Goal: Information Seeking & Learning: Compare options

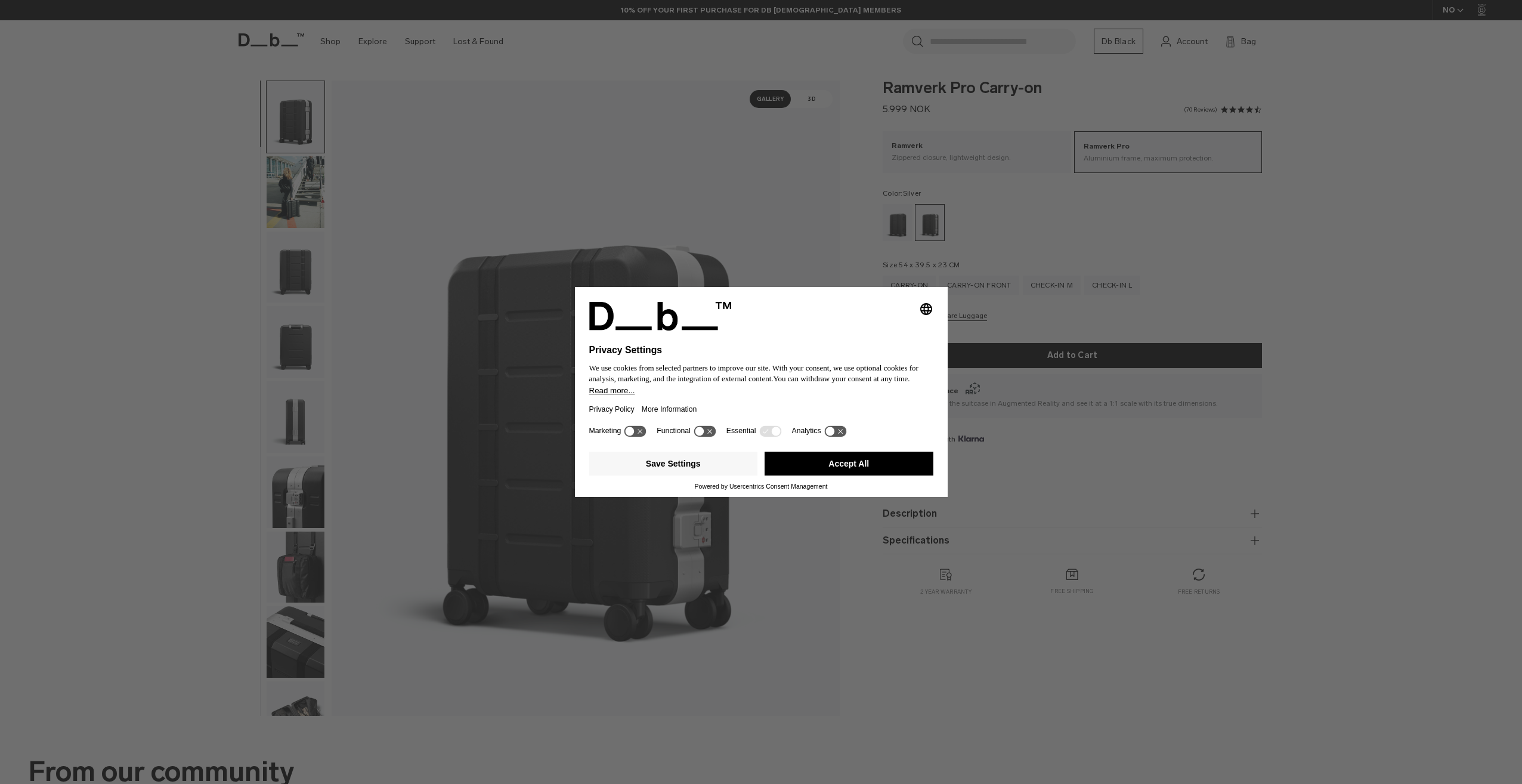
drag, startPoint x: 856, startPoint y: 448, endPoint x: 854, endPoint y: 457, distance: 9.2
click at [855, 448] on div "Save Settings Accept All" at bounding box center [762, 465] width 344 height 35
click at [854, 457] on button "Accept All" at bounding box center [849, 463] width 169 height 24
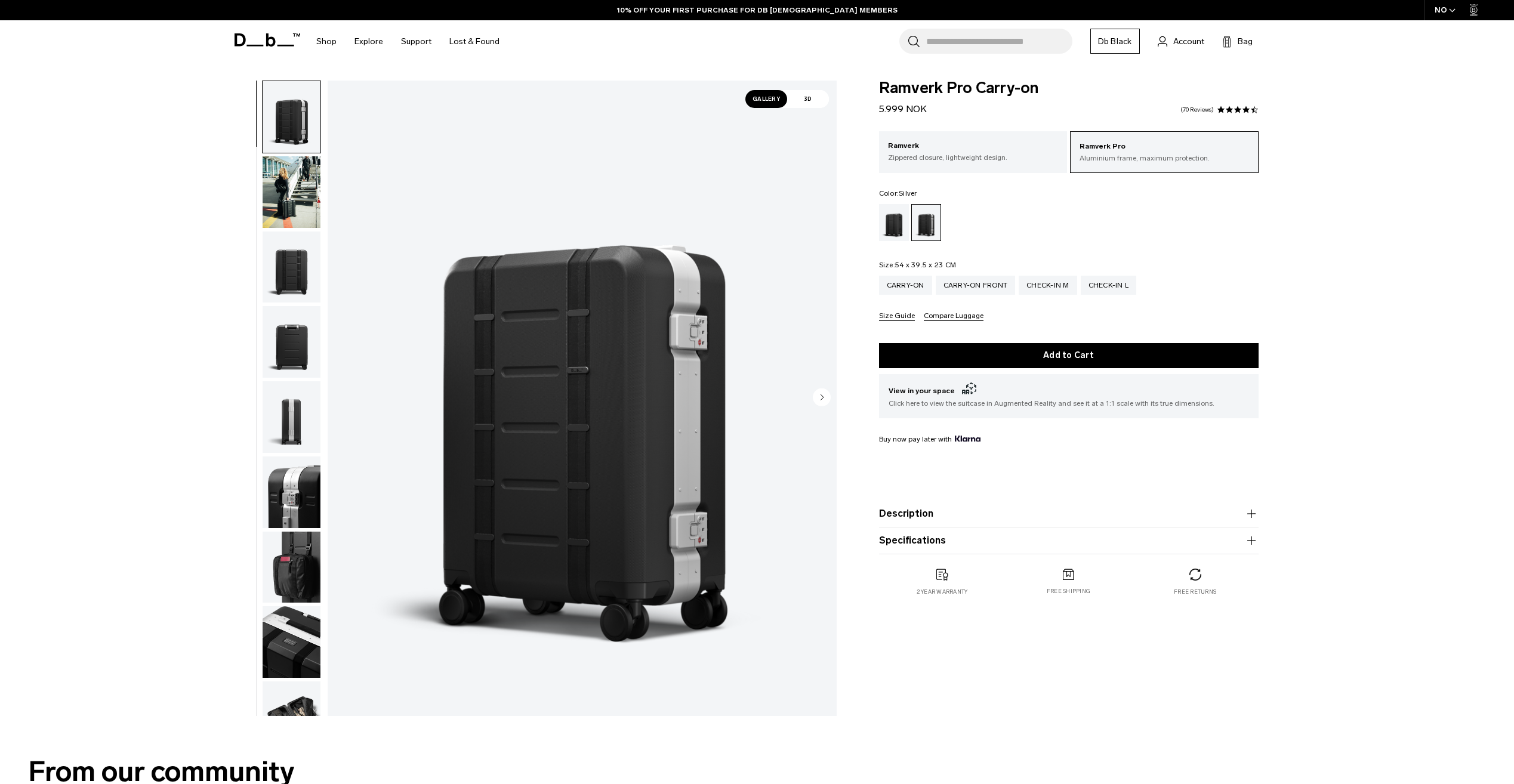
click at [278, 188] on img "button" at bounding box center [291, 192] width 58 height 72
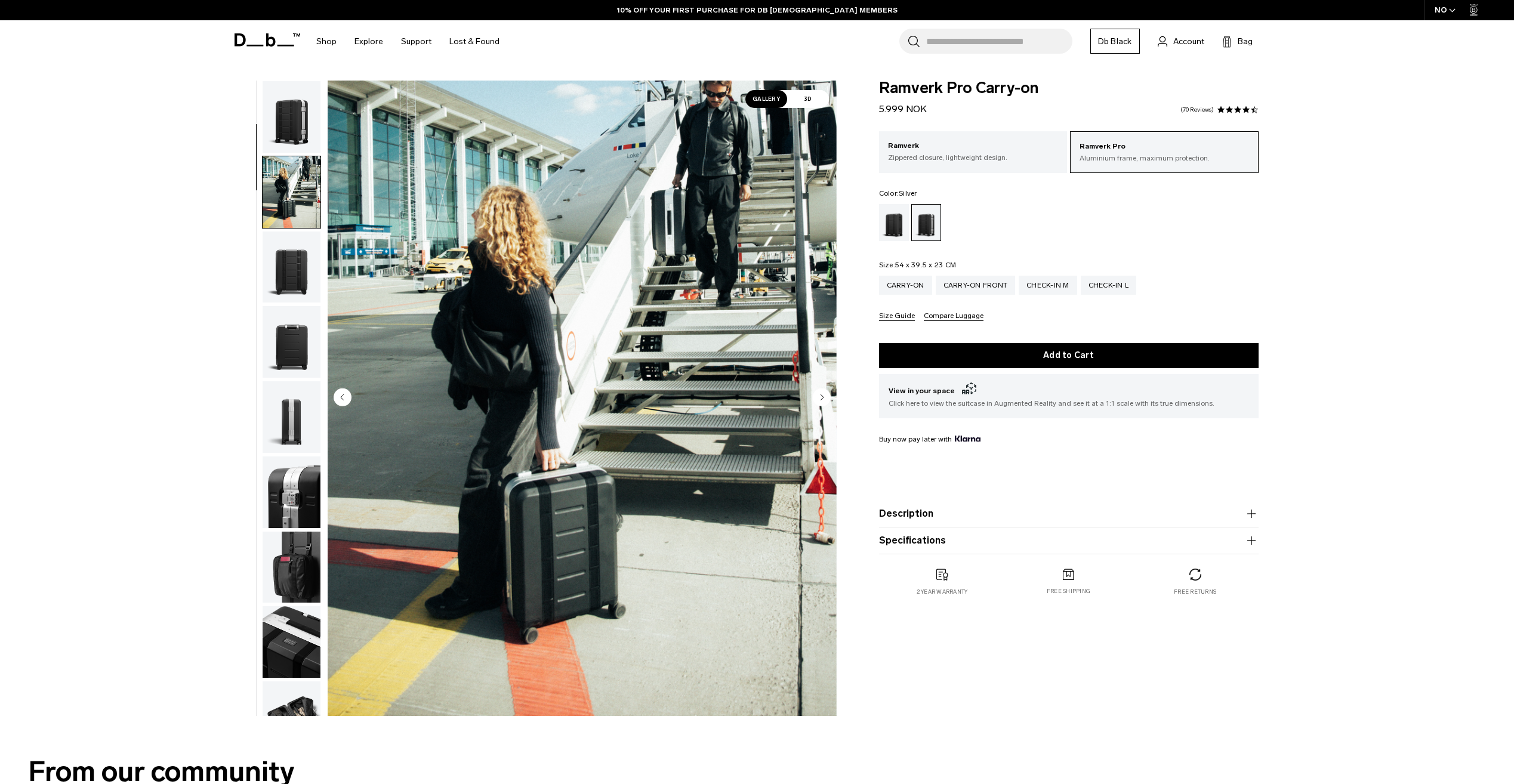
scroll to position [75, 0]
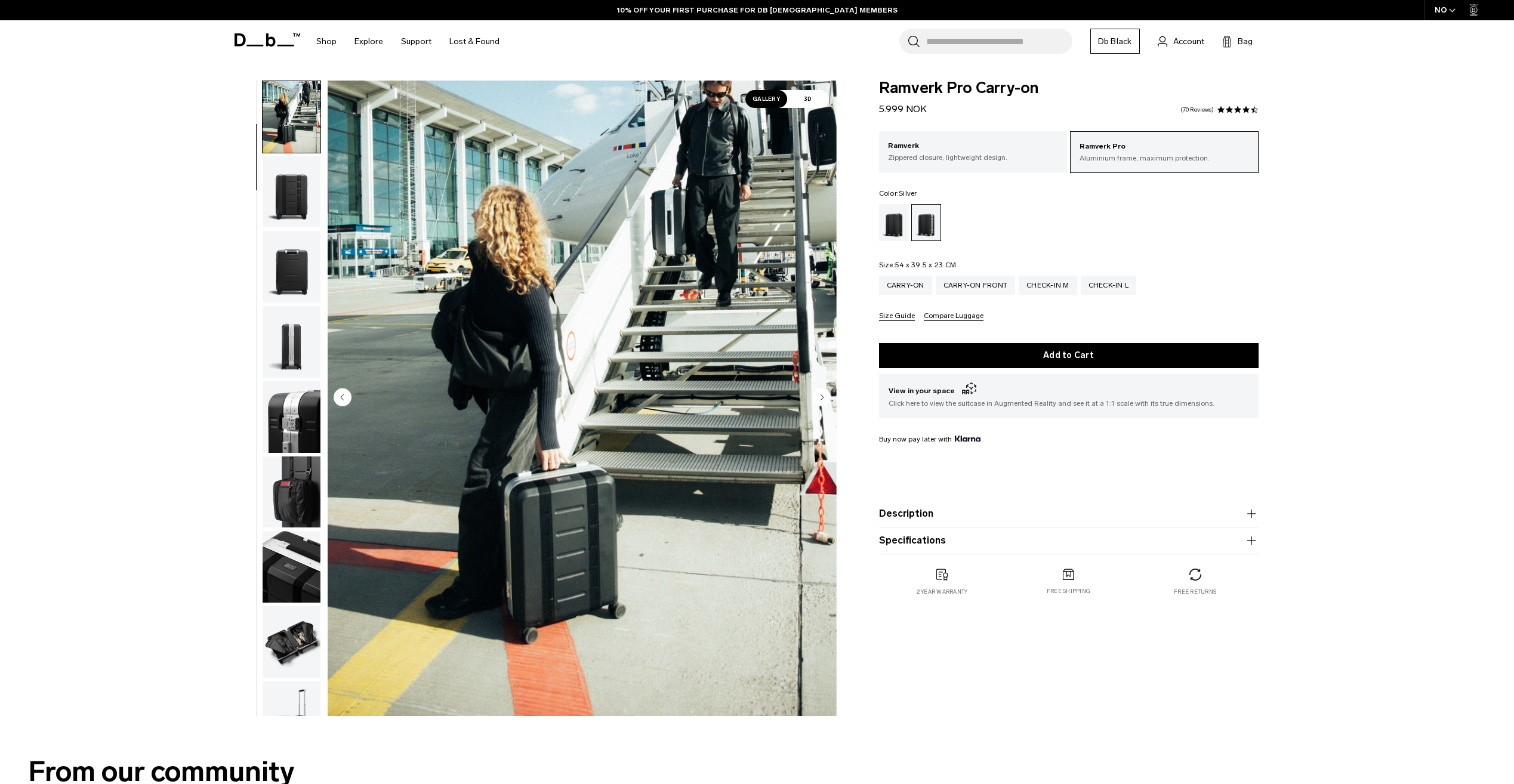
click at [301, 282] on img "button" at bounding box center [291, 266] width 58 height 72
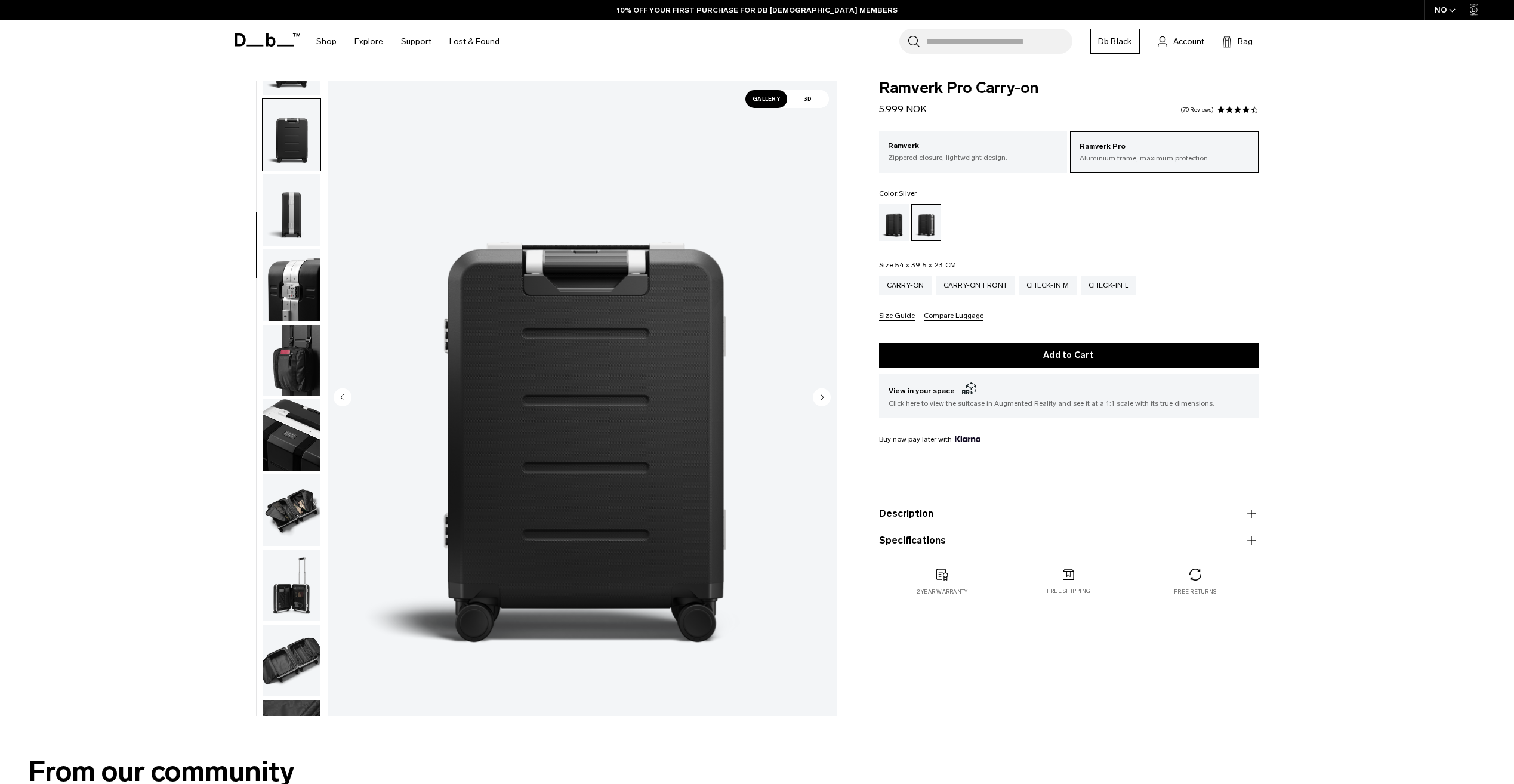
scroll to position [225, 0]
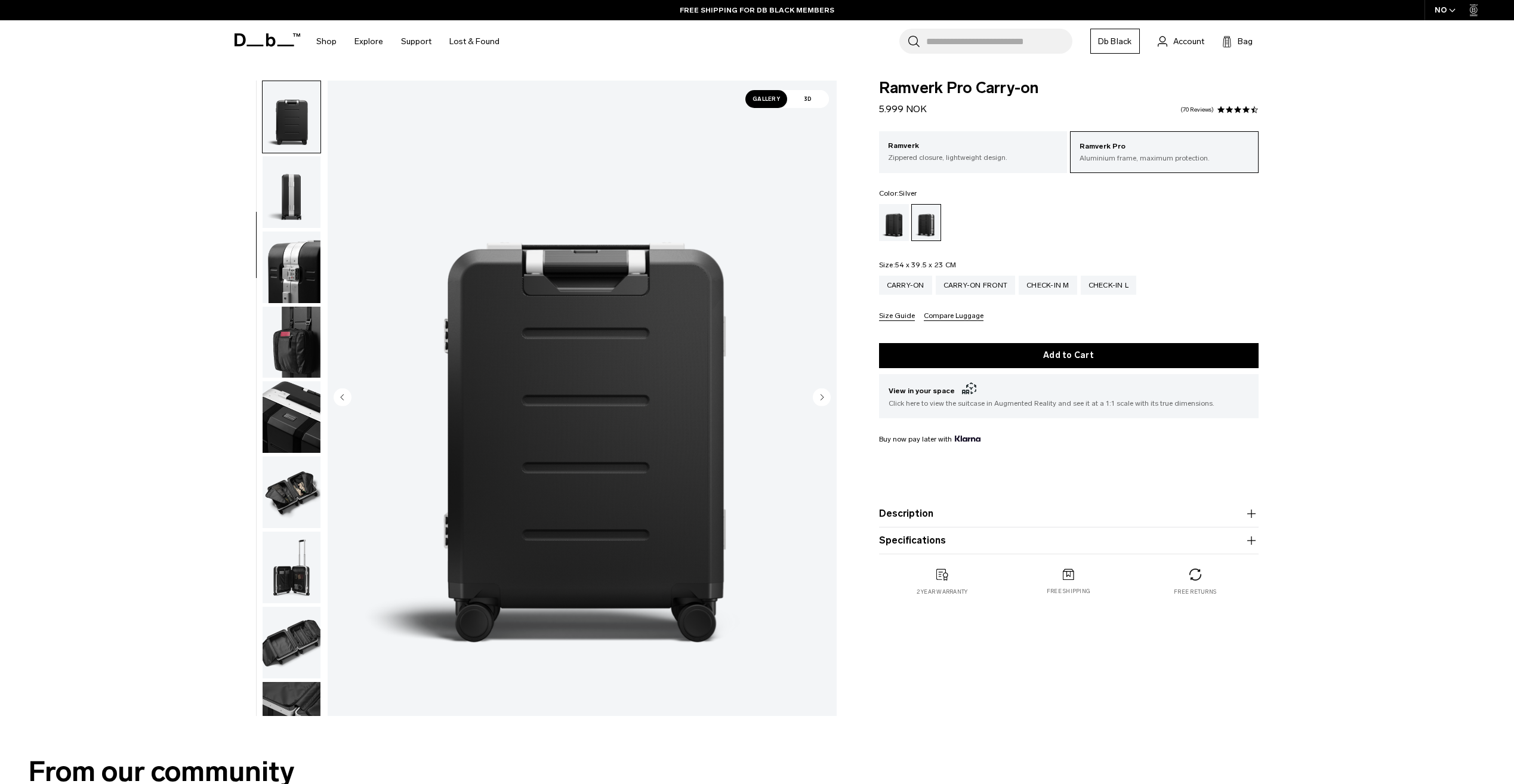
click at [286, 211] on img "button" at bounding box center [291, 192] width 58 height 72
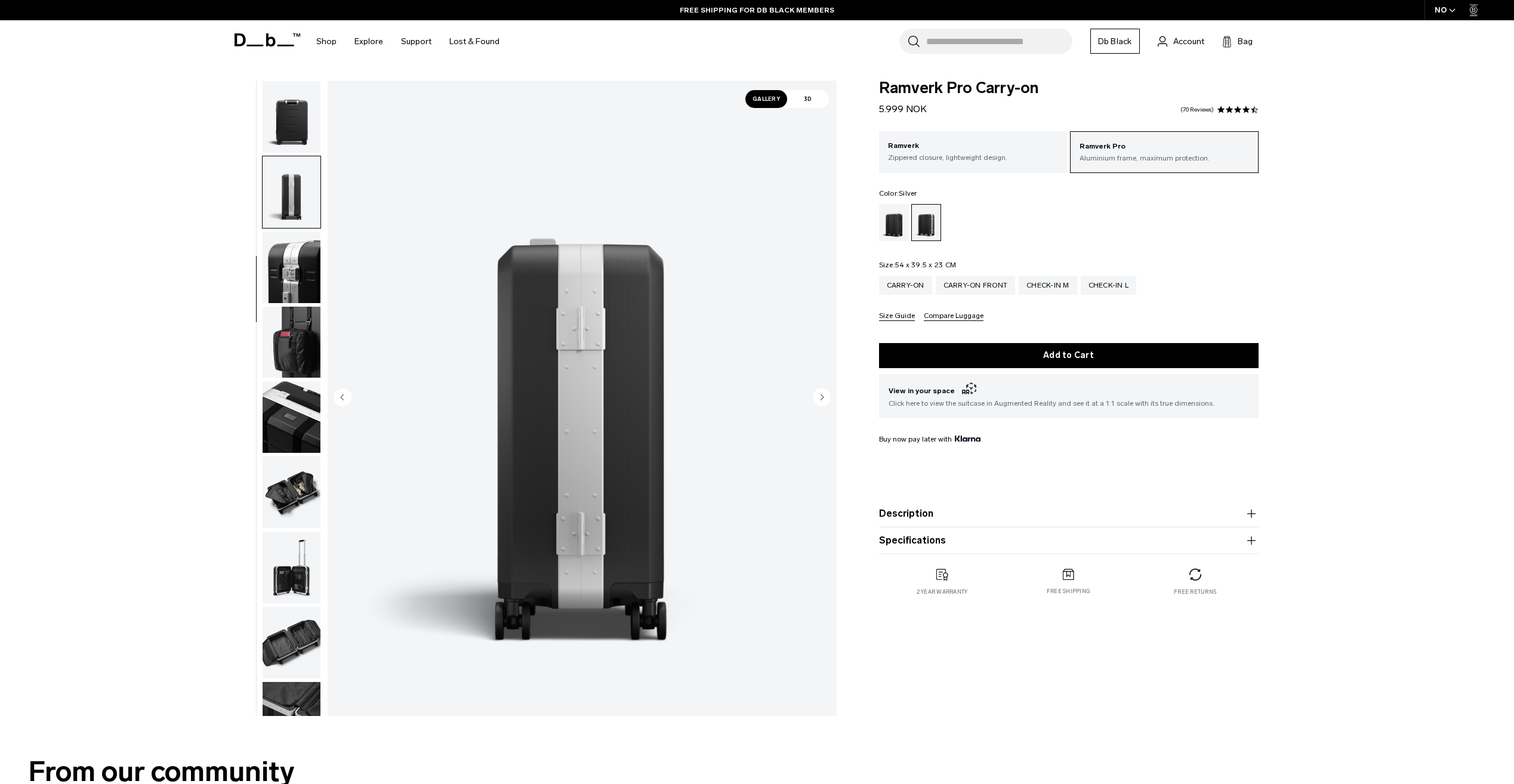
scroll to position [300, 0]
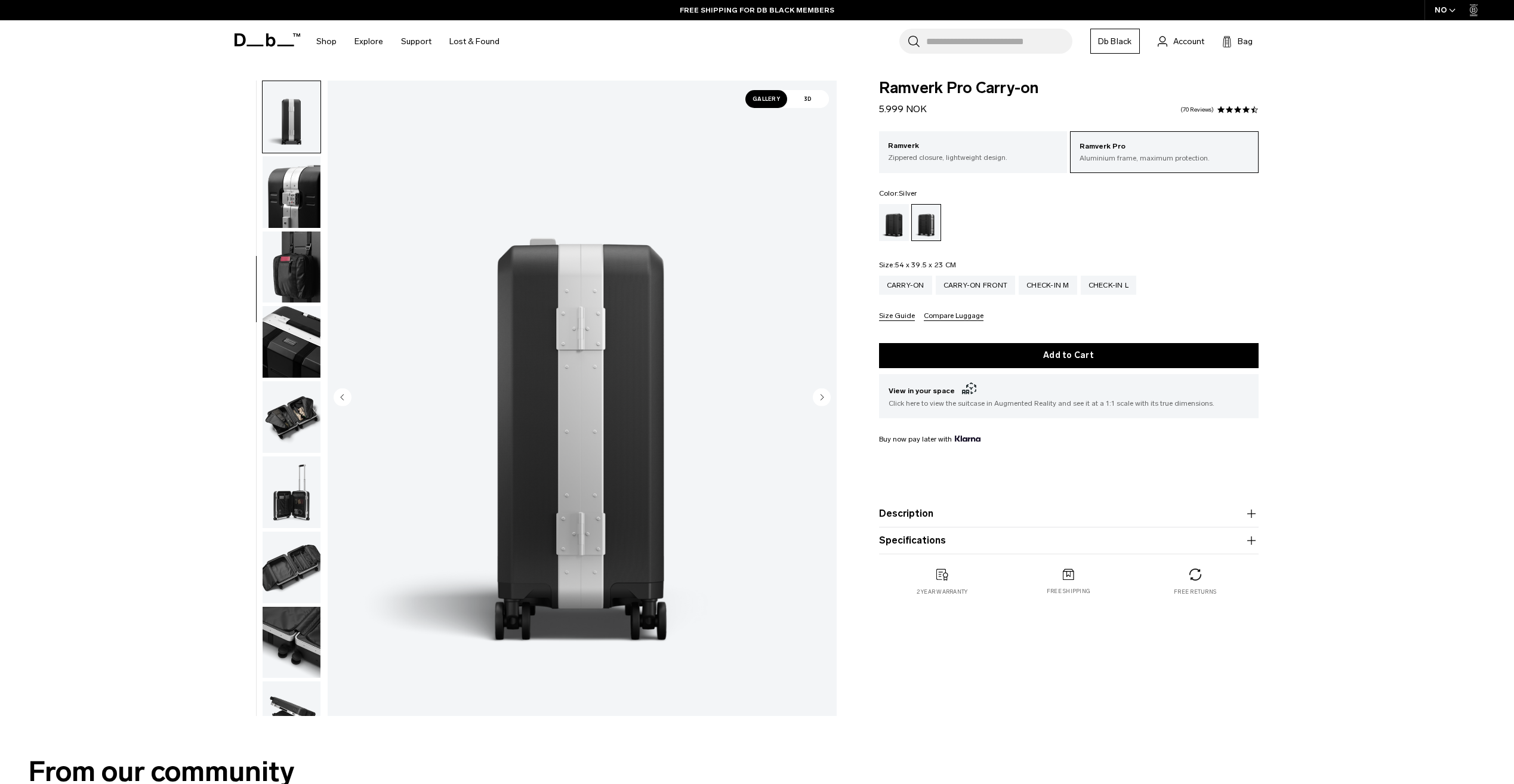
click at [291, 216] on img "button" at bounding box center [291, 192] width 58 height 72
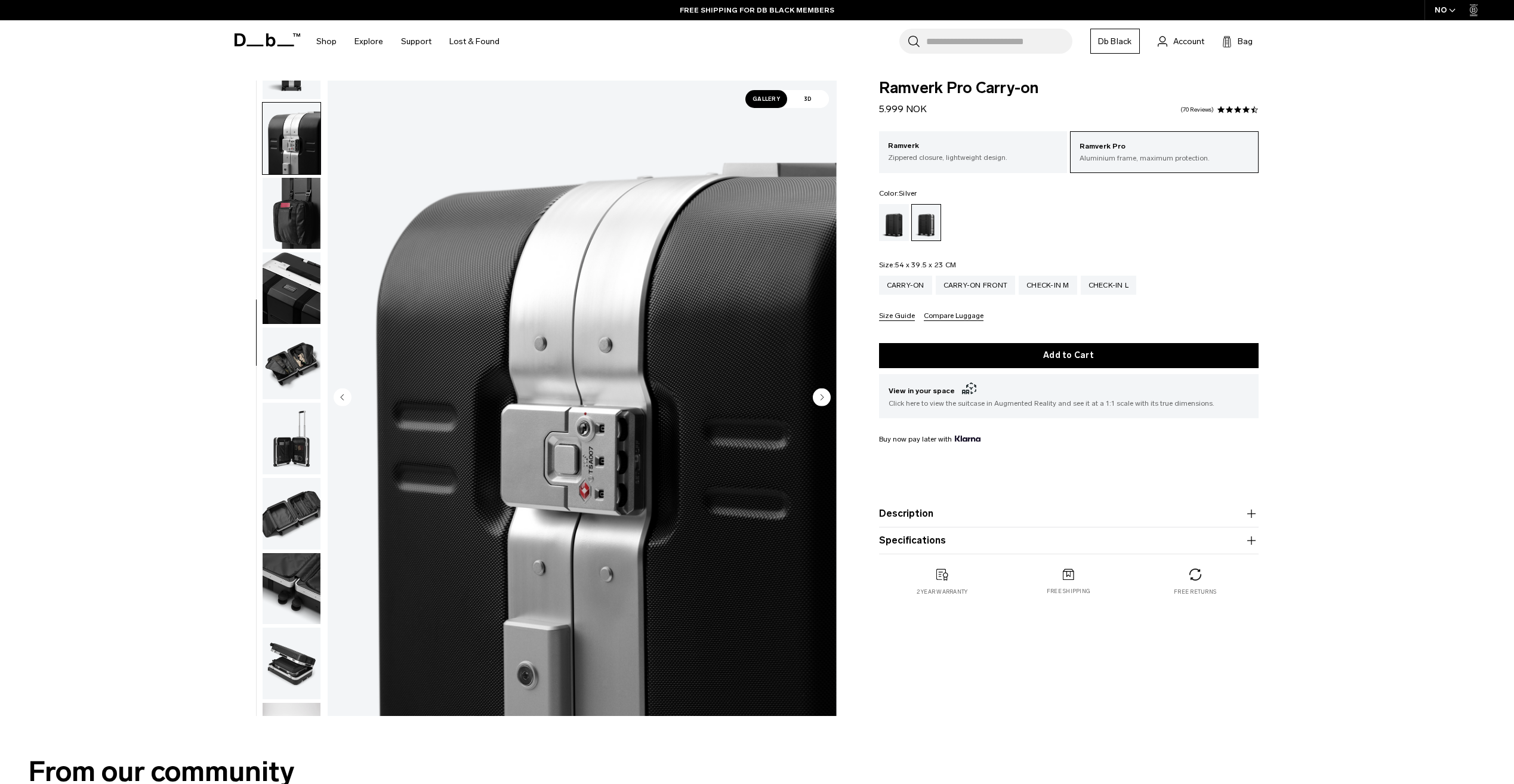
scroll to position [375, 0]
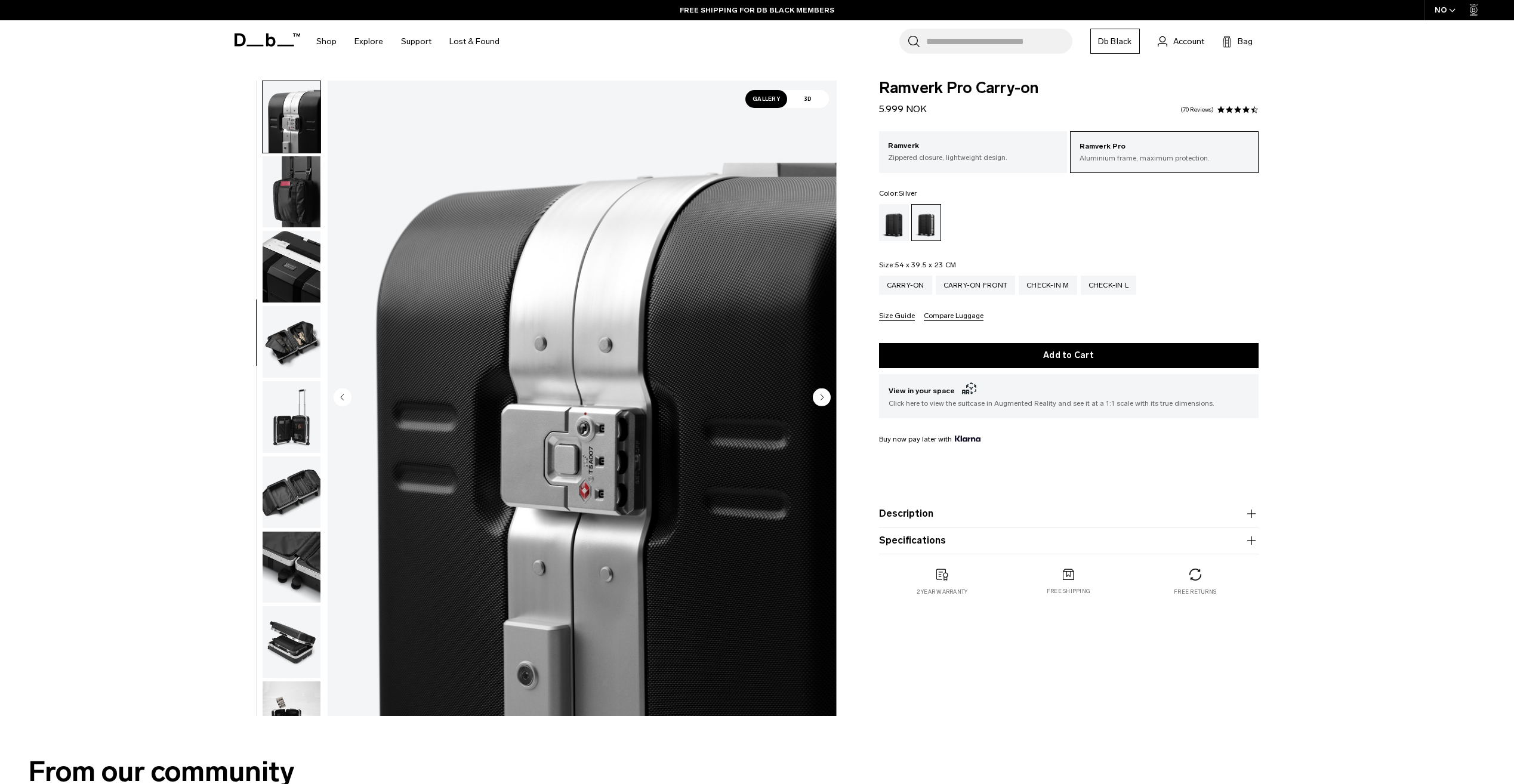
click at [295, 247] on img "button" at bounding box center [291, 266] width 58 height 72
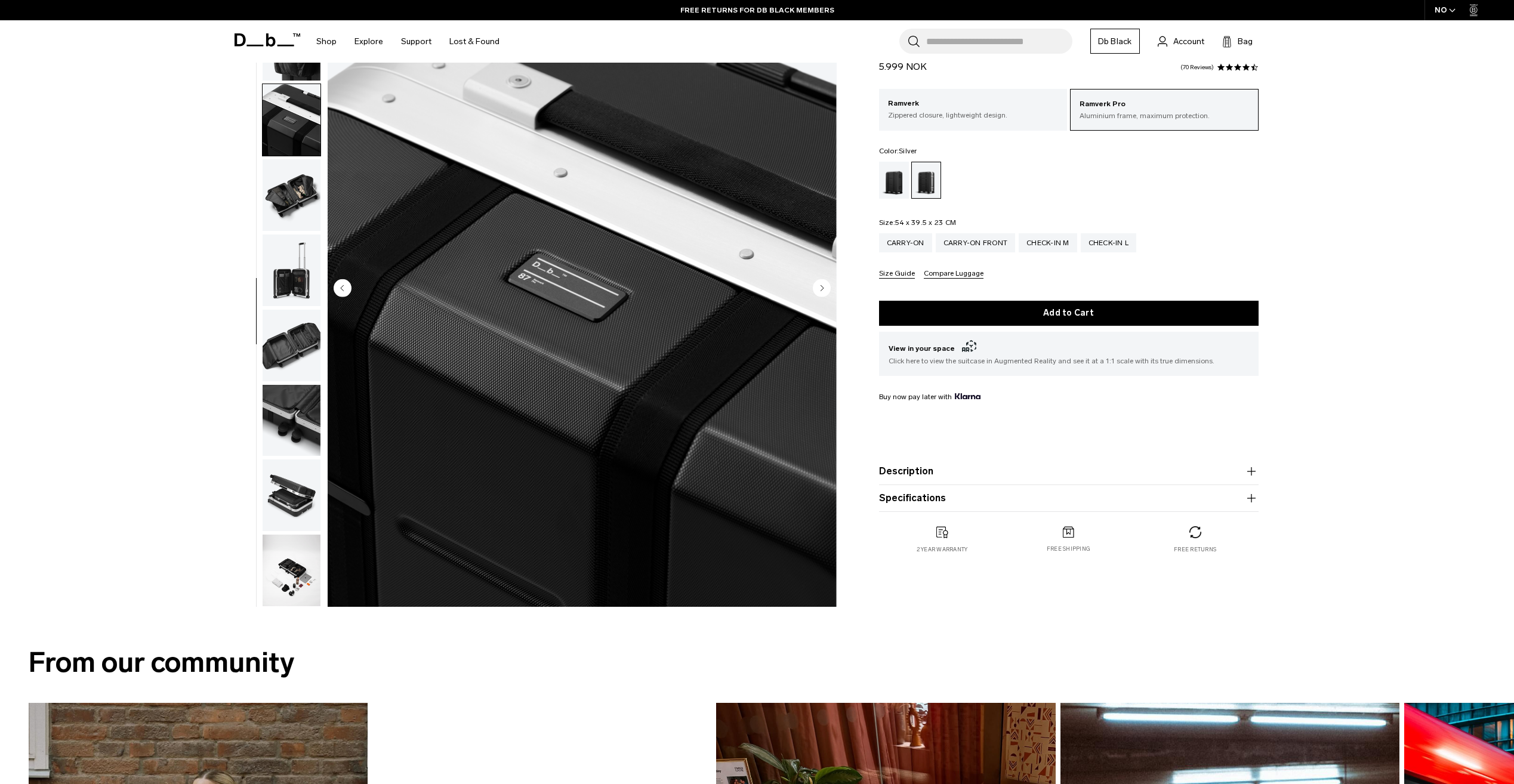
scroll to position [120, 0]
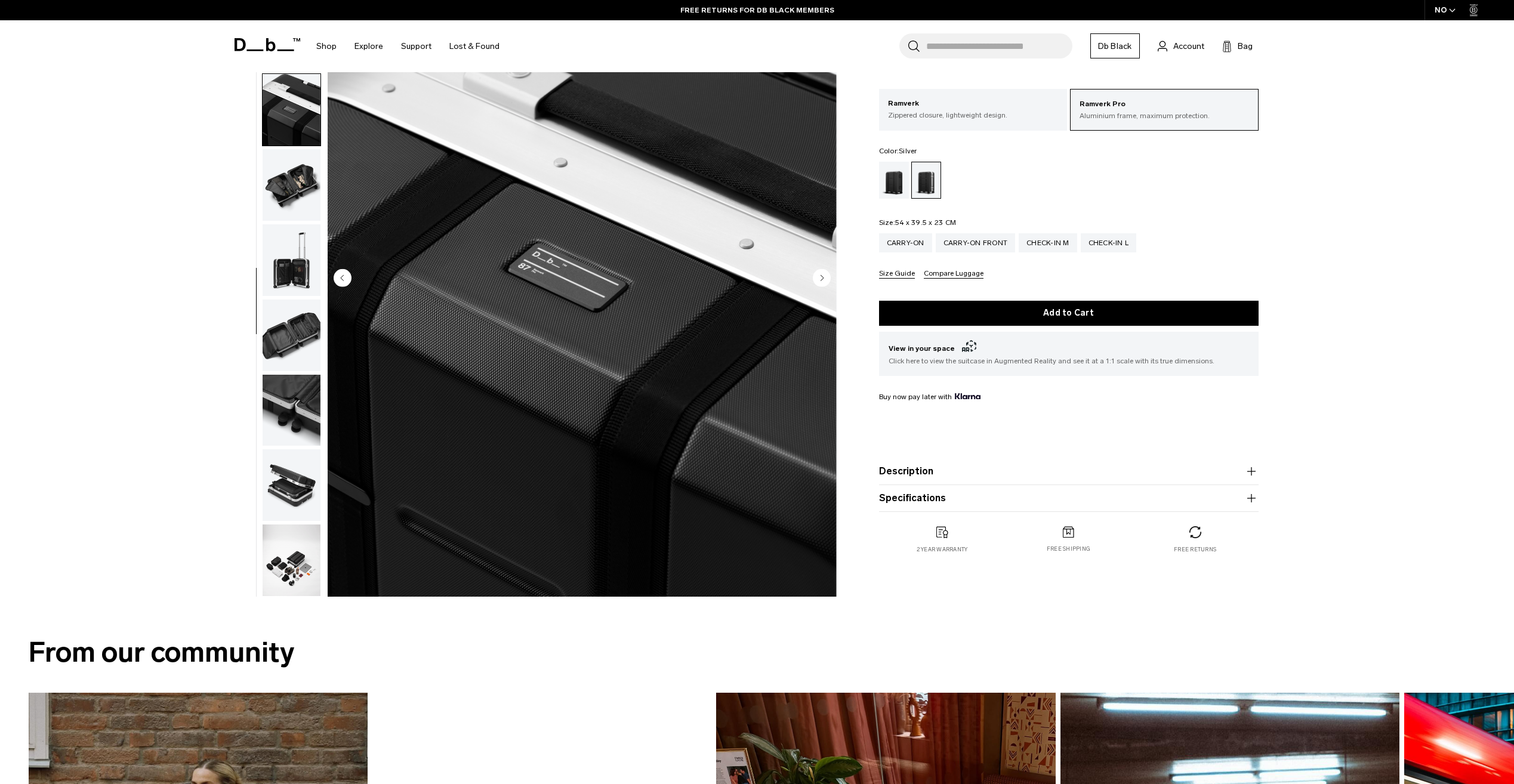
click at [281, 201] on img "button" at bounding box center [291, 184] width 58 height 72
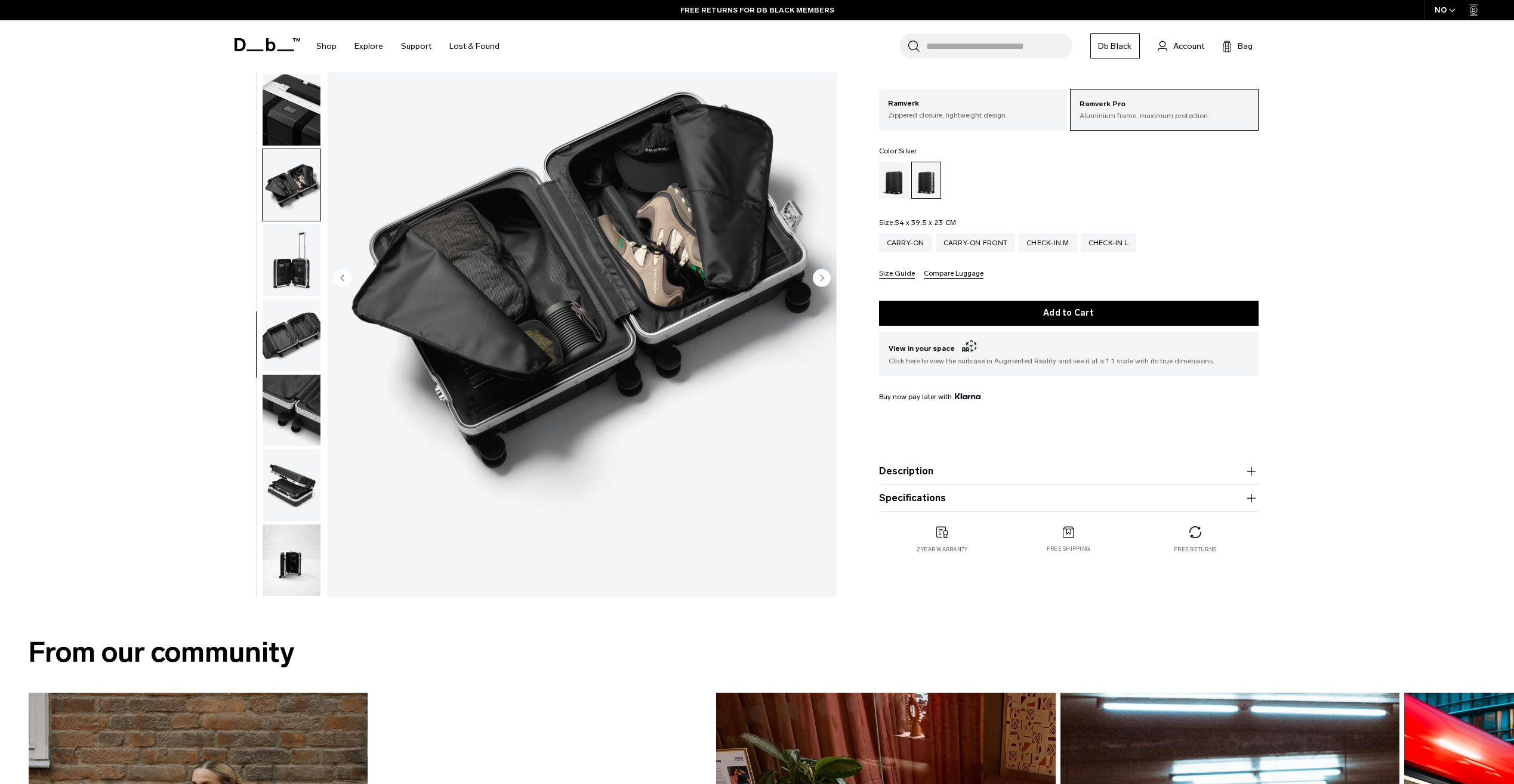
click at [292, 248] on img "button" at bounding box center [291, 260] width 58 height 72
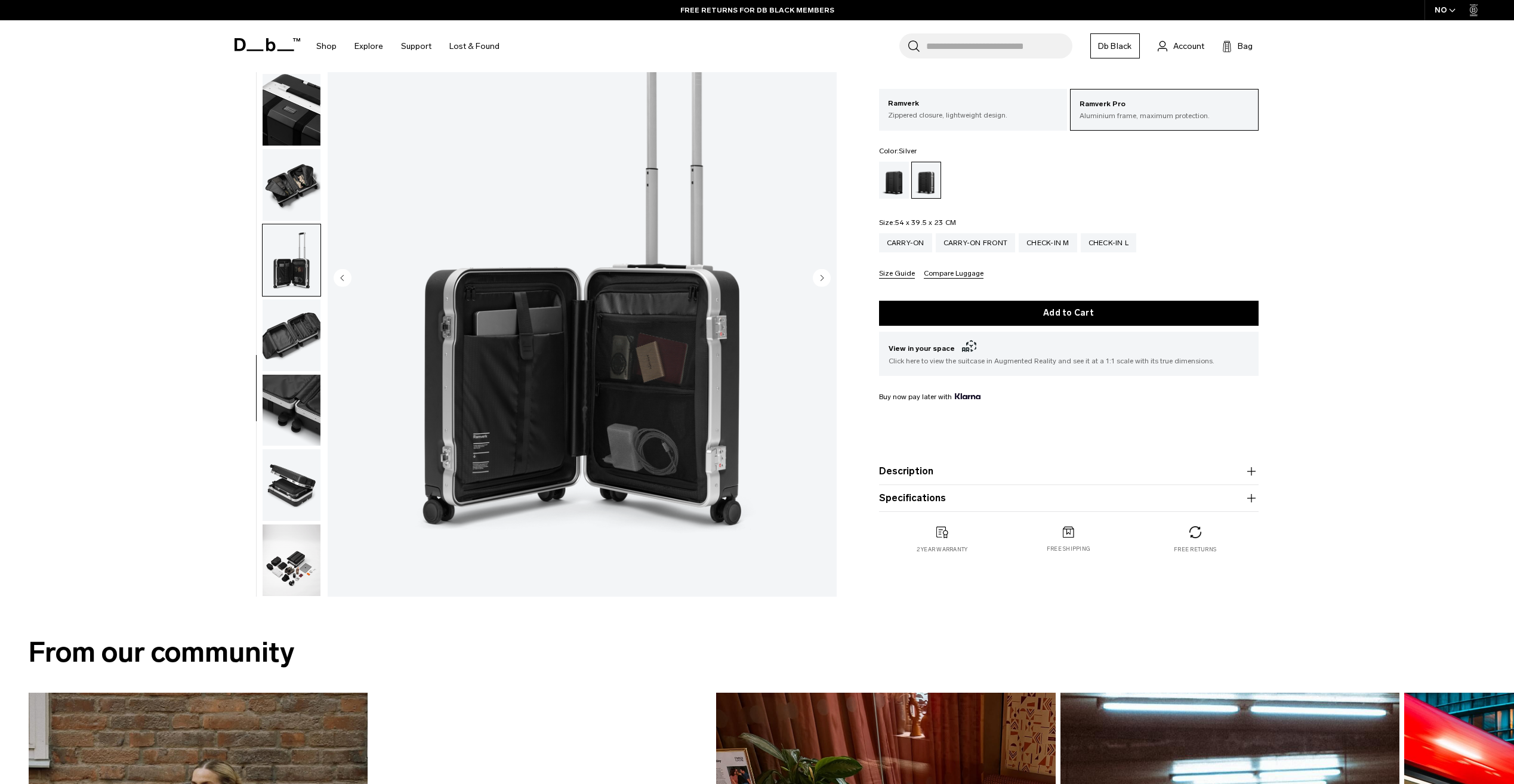
scroll to position [179, 0]
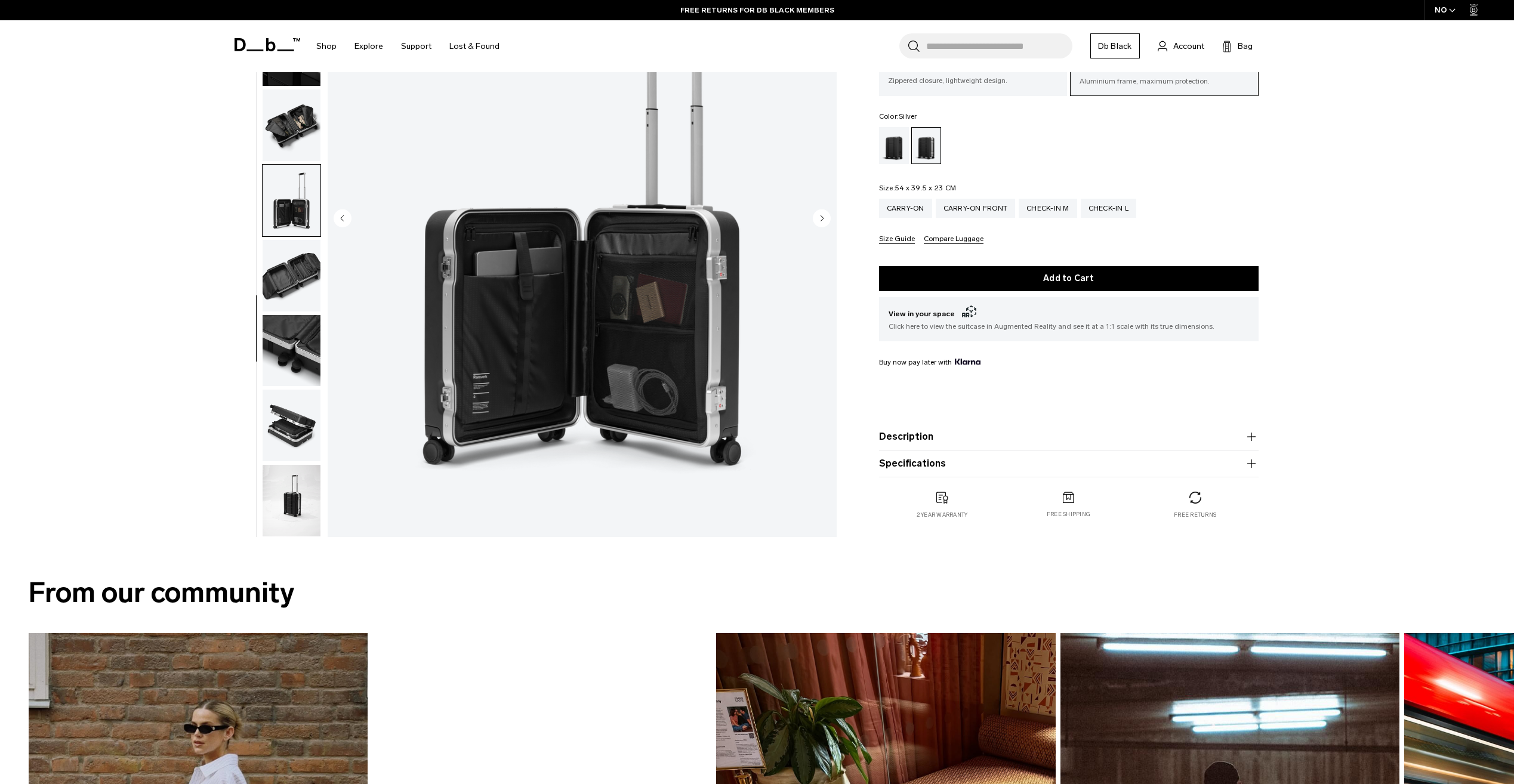
click at [296, 262] on img "button" at bounding box center [291, 275] width 58 height 72
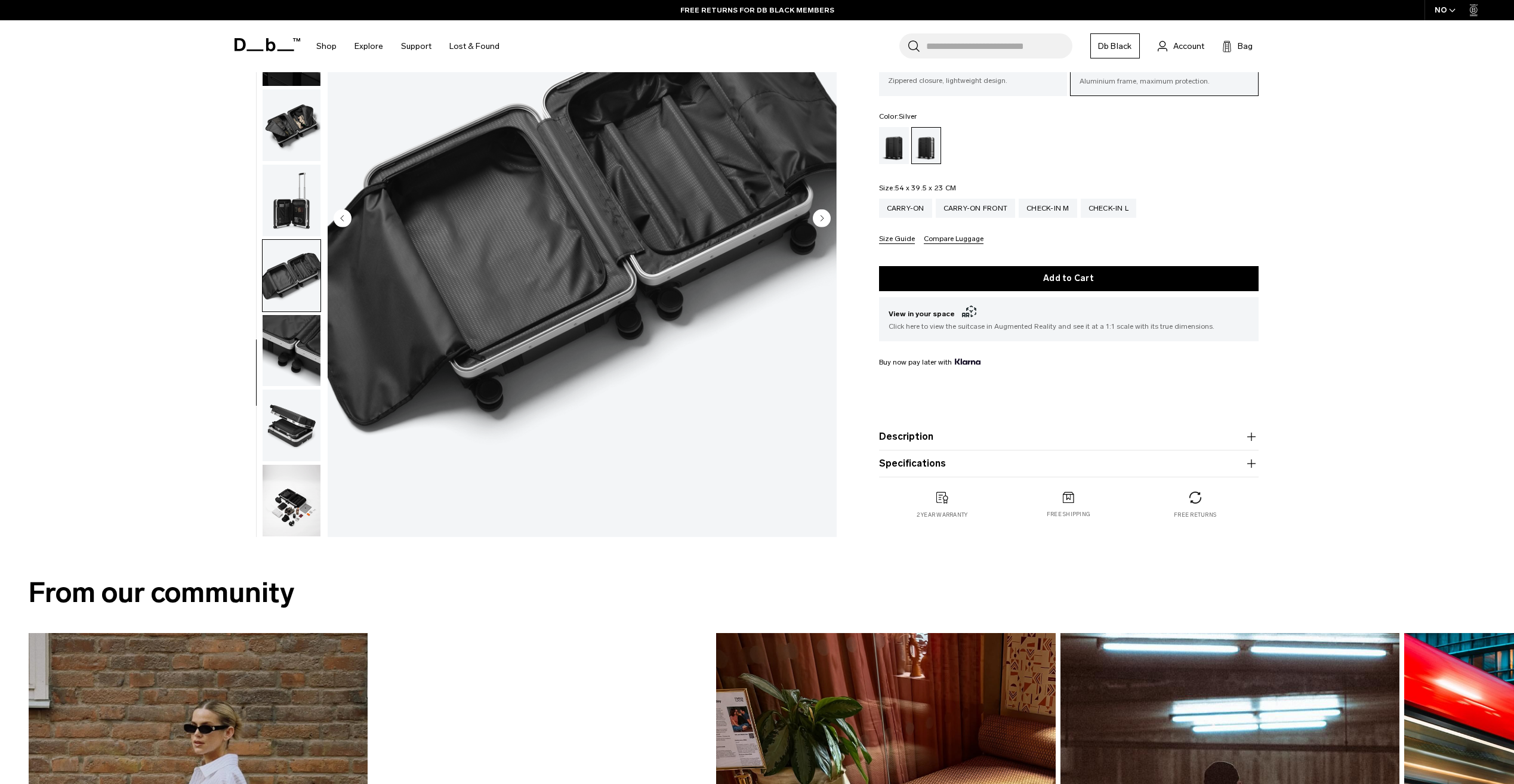
scroll to position [238, 0]
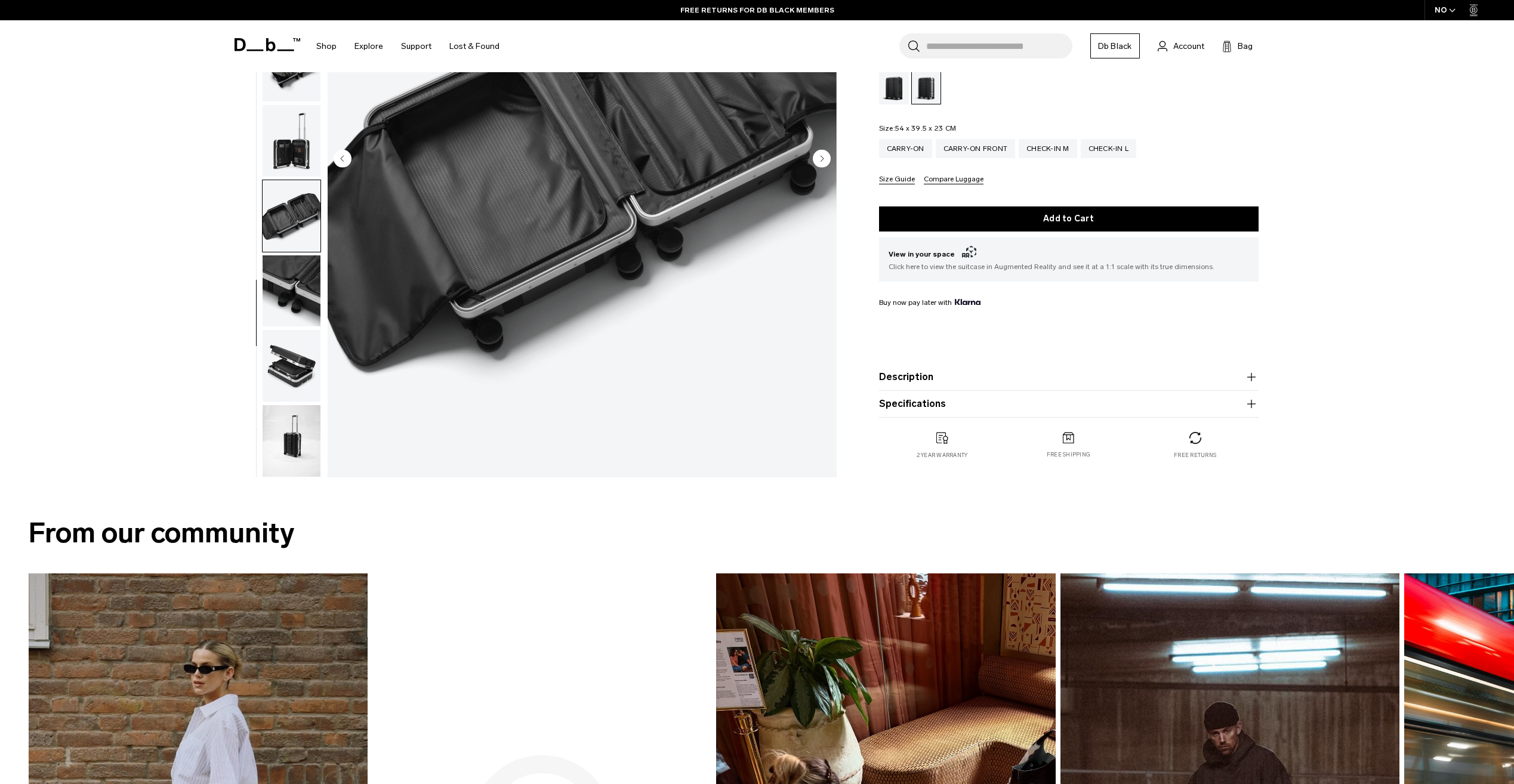
click at [299, 271] on img "button" at bounding box center [291, 291] width 58 height 72
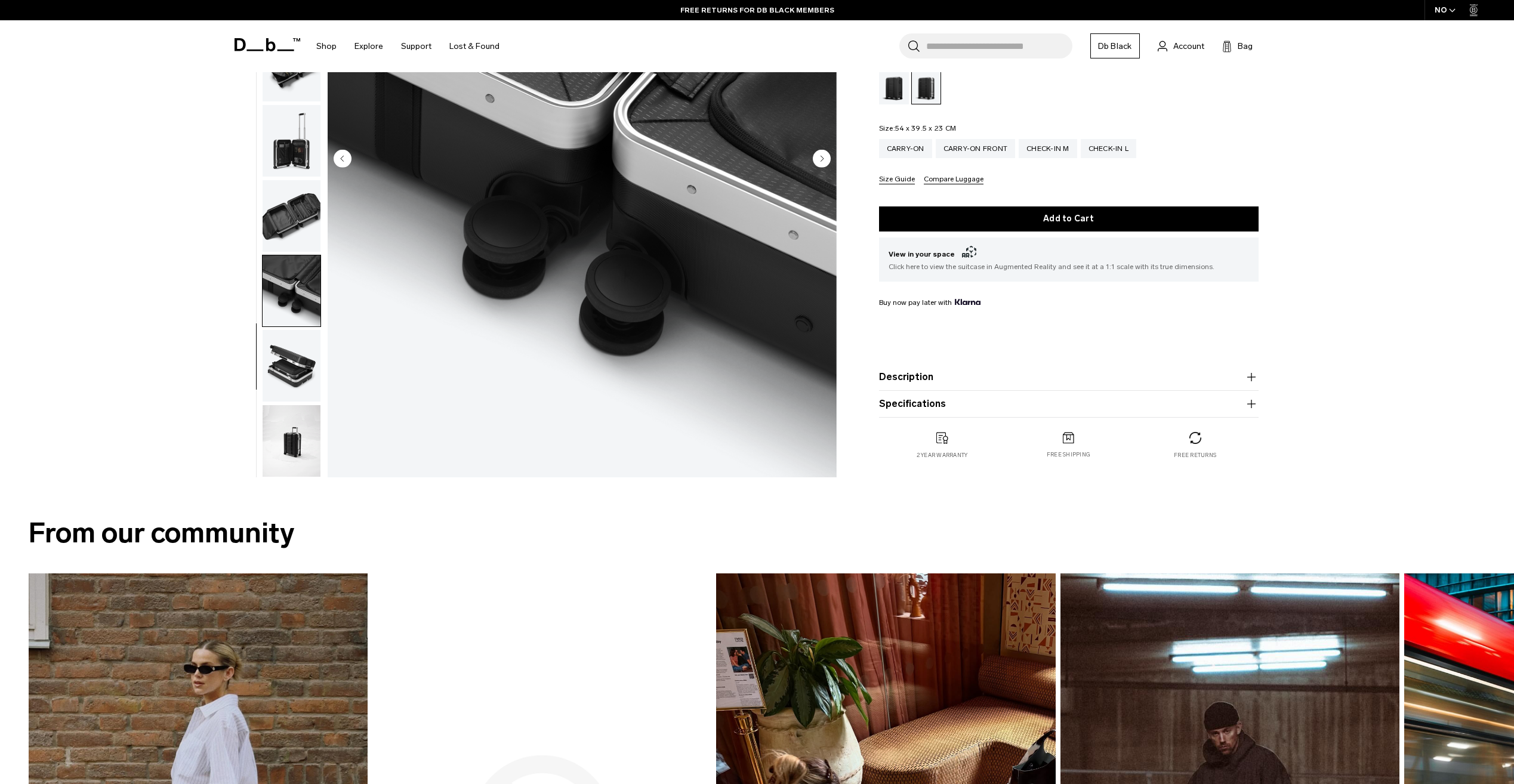
click at [294, 353] on img "button" at bounding box center [291, 365] width 58 height 72
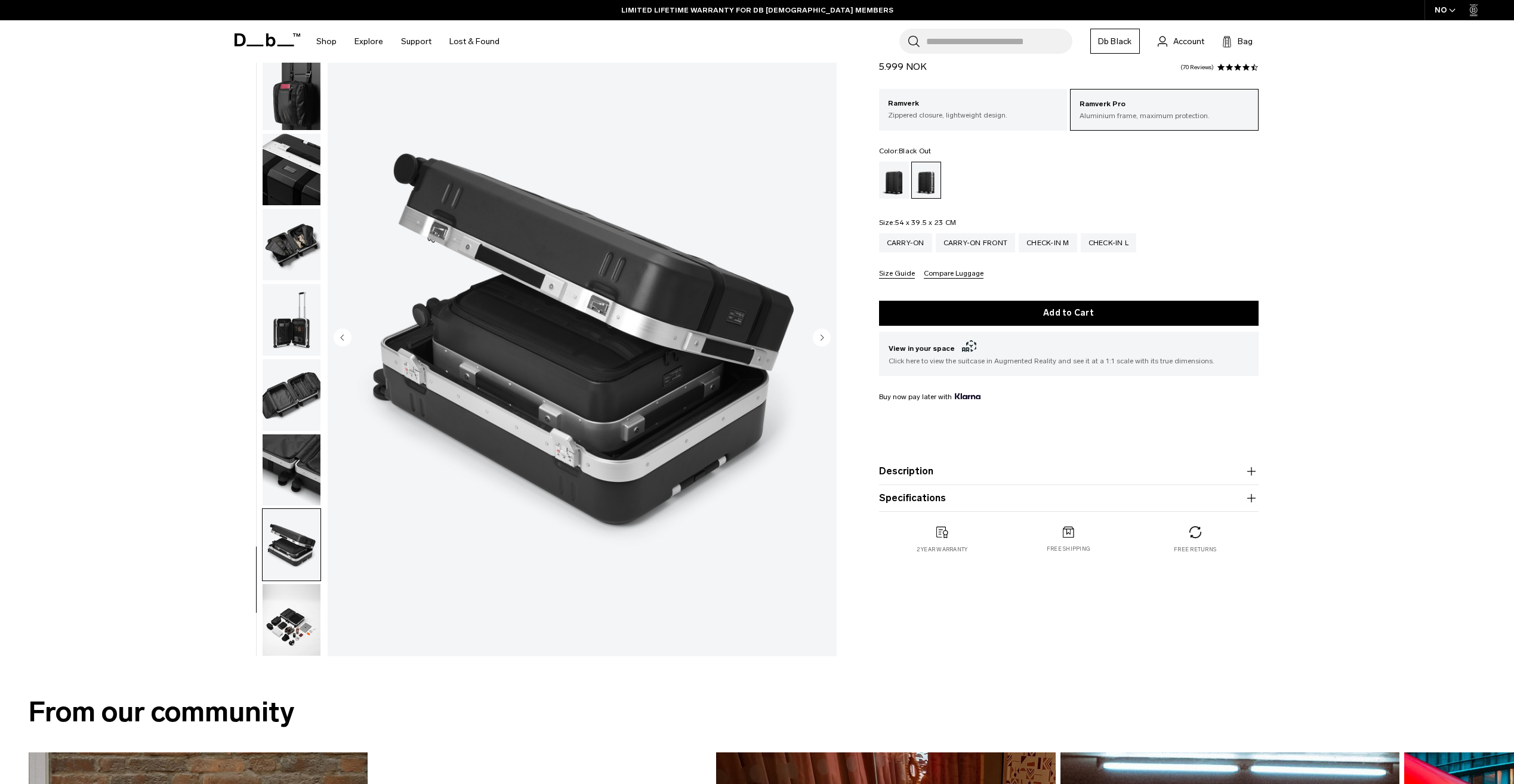
scroll to position [0, 0]
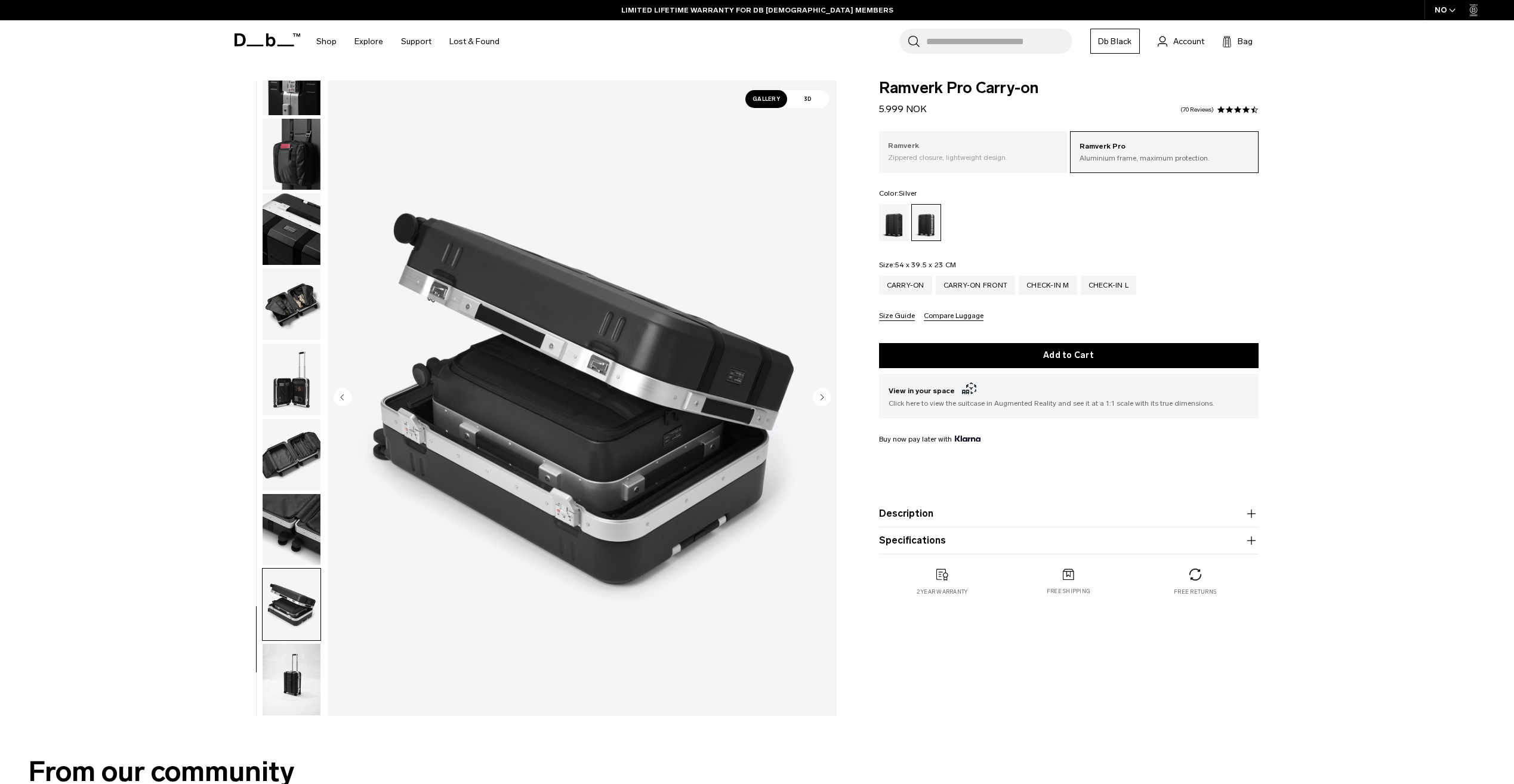
click at [945, 144] on p "Ramverk" at bounding box center [973, 146] width 171 height 12
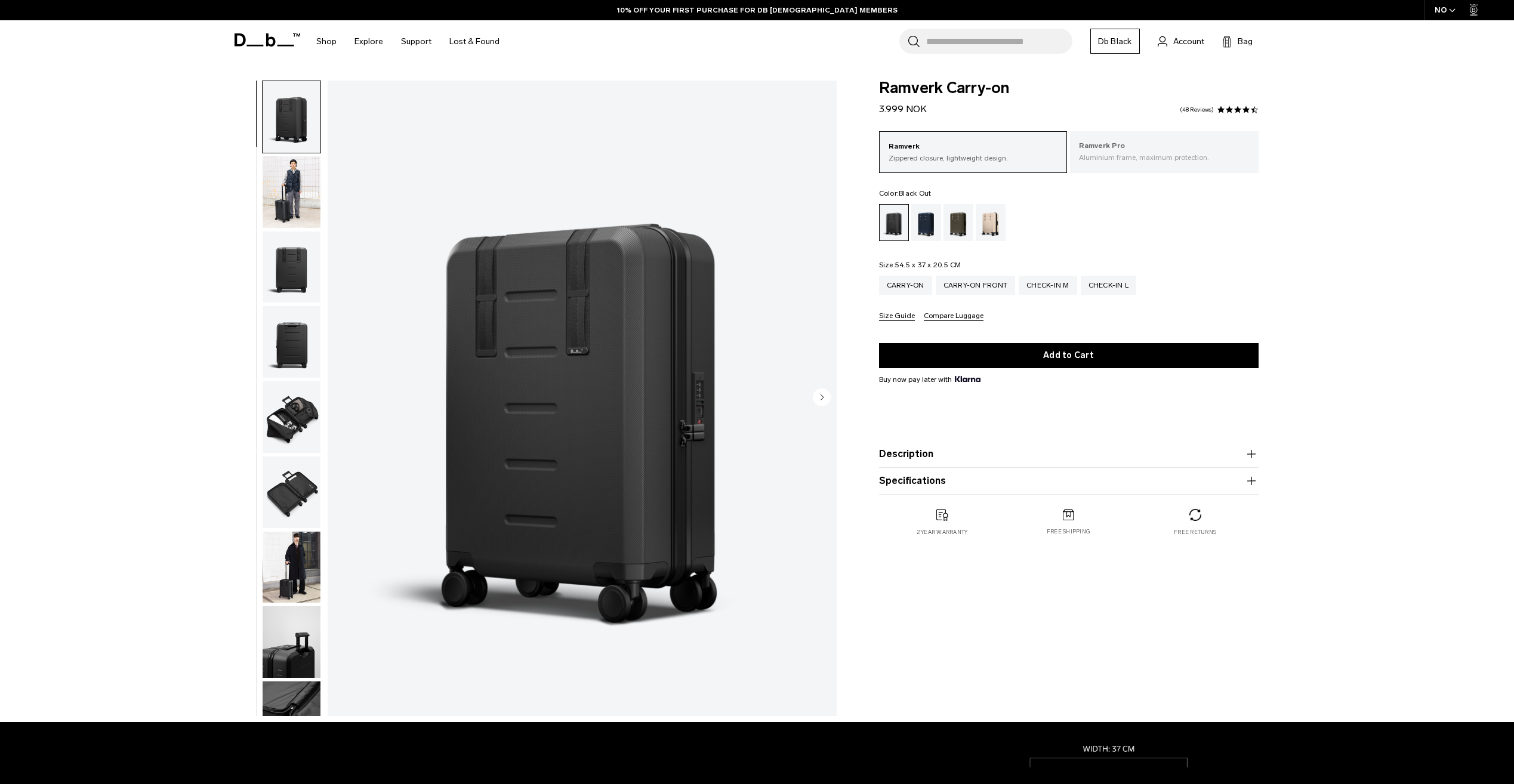
click at [1167, 160] on p "Aluminium frame, maximum protection." at bounding box center [1163, 157] width 171 height 11
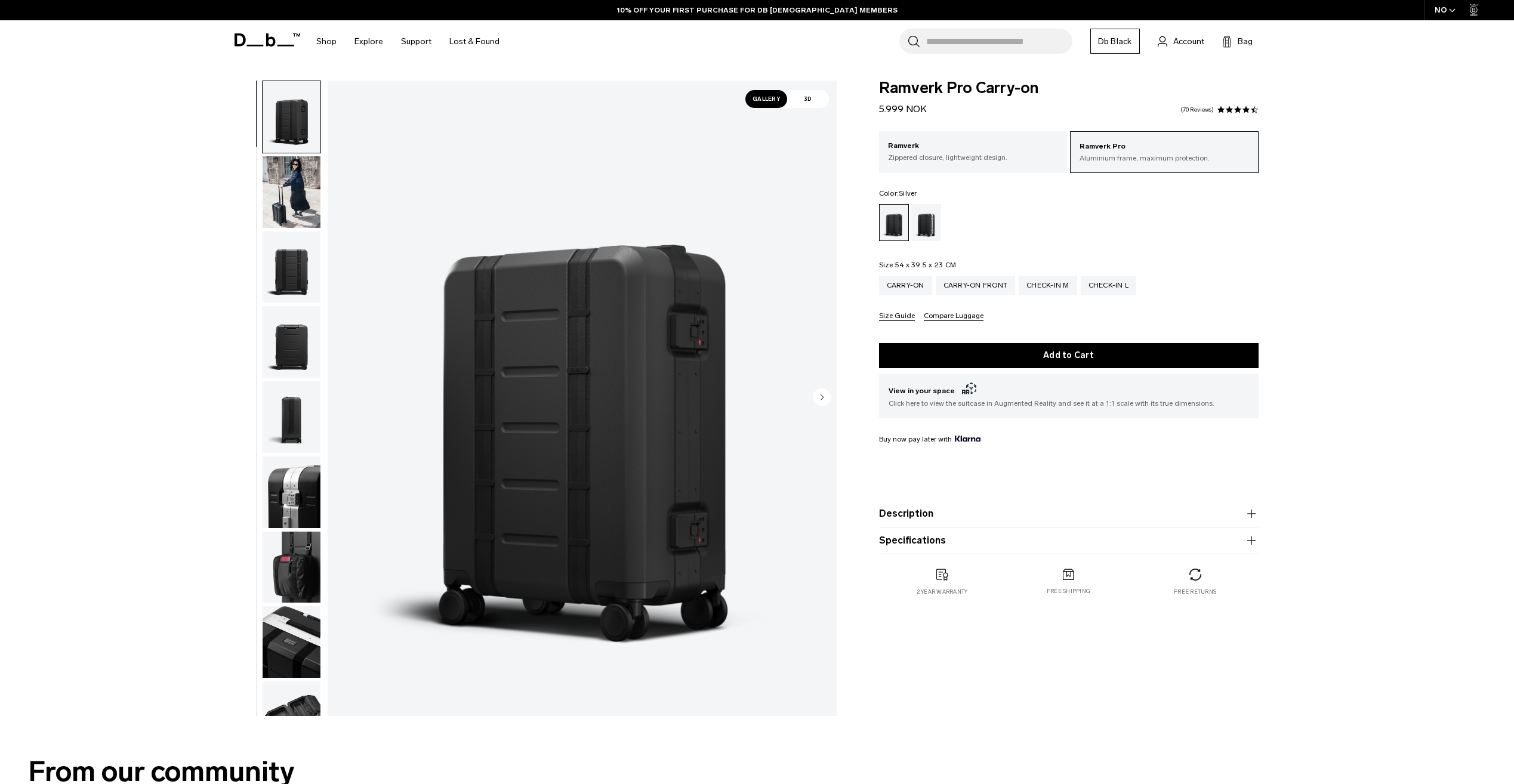
click at [931, 226] on div "Silver" at bounding box center [926, 222] width 30 height 37
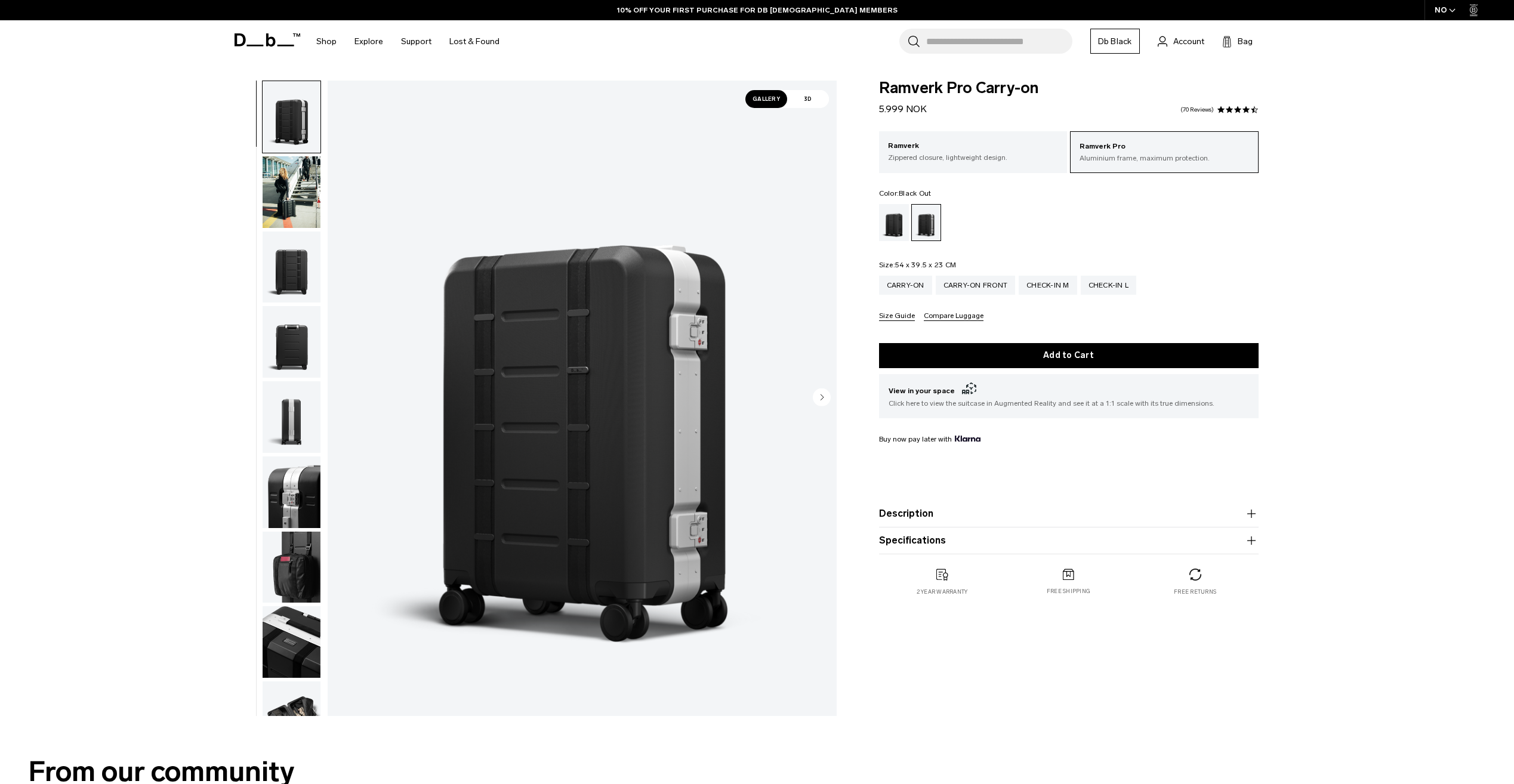
click at [886, 222] on div "Black Out" at bounding box center [893, 222] width 30 height 37
drag, startPoint x: 807, startPoint y: 97, endPoint x: 807, endPoint y: 106, distance: 9.0
click at [807, 97] on span "3D" at bounding box center [808, 99] width 42 height 18
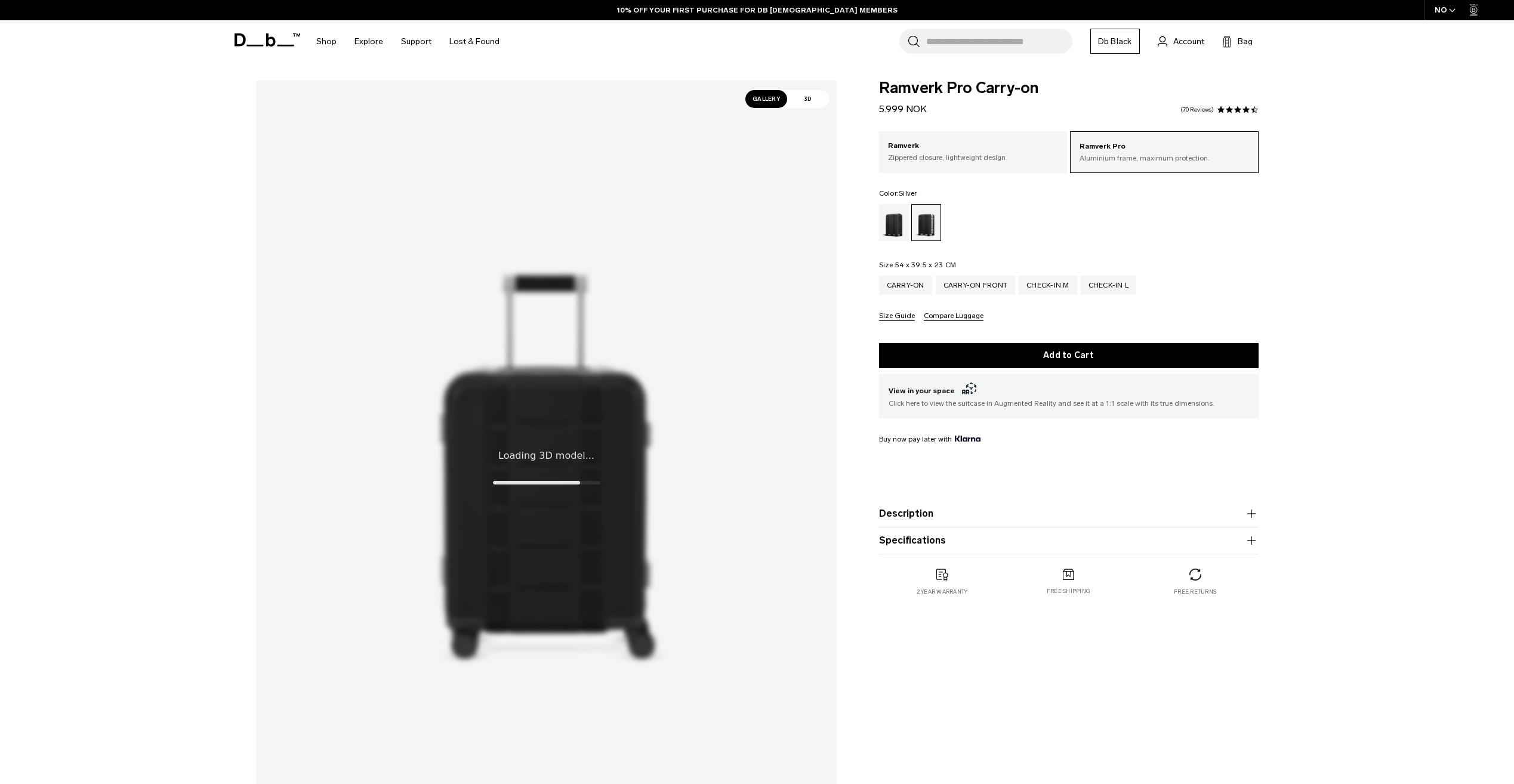
drag, startPoint x: 661, startPoint y: 416, endPoint x: 745, endPoint y: 394, distance: 86.8
click at [745, 394] on x-fibbl-model-viewer at bounding box center [547, 466] width 581 height 772
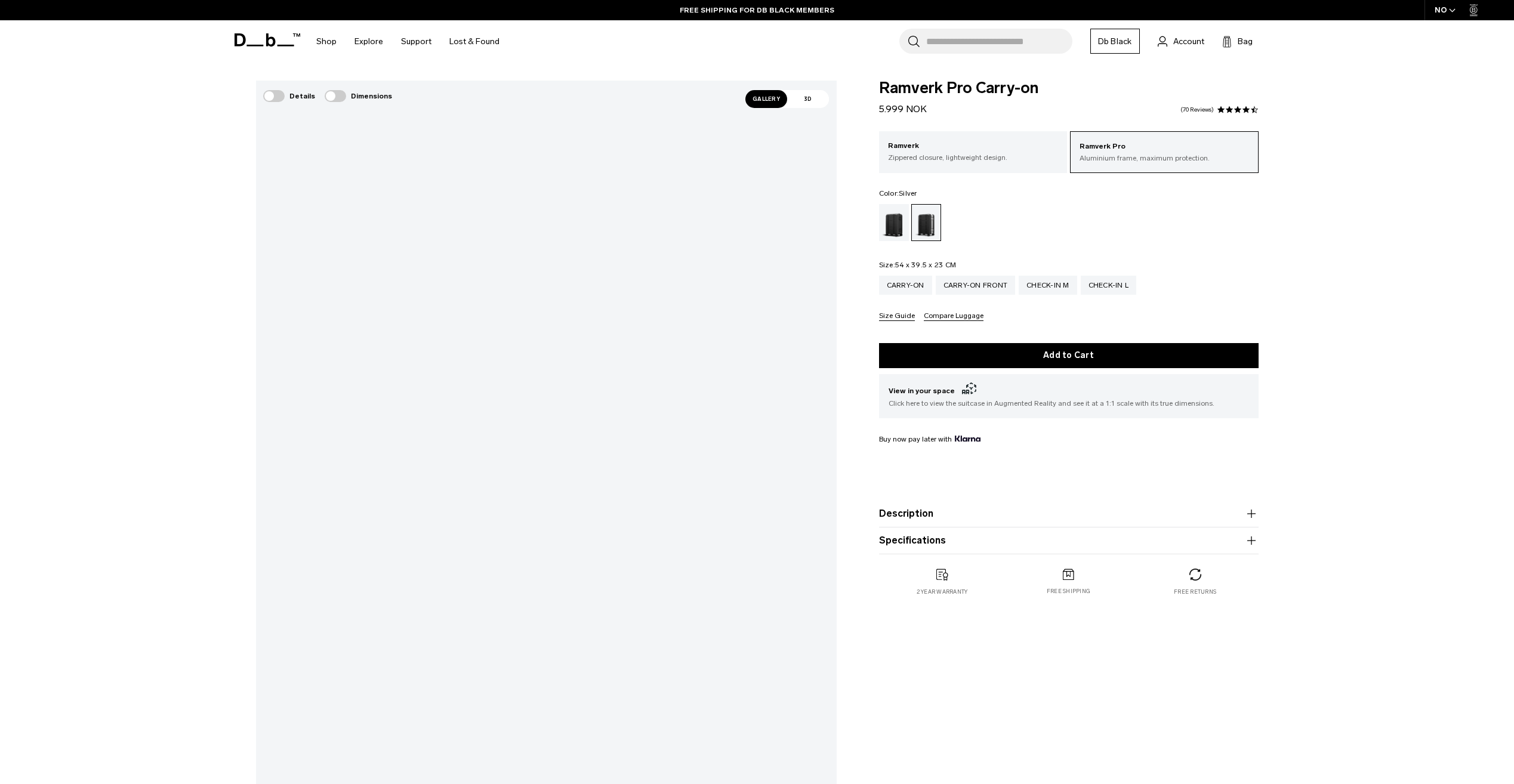
click at [974, 620] on div "Gallery 3D Details Dimensions 01 / 14" at bounding box center [757, 469] width 1074 height 778
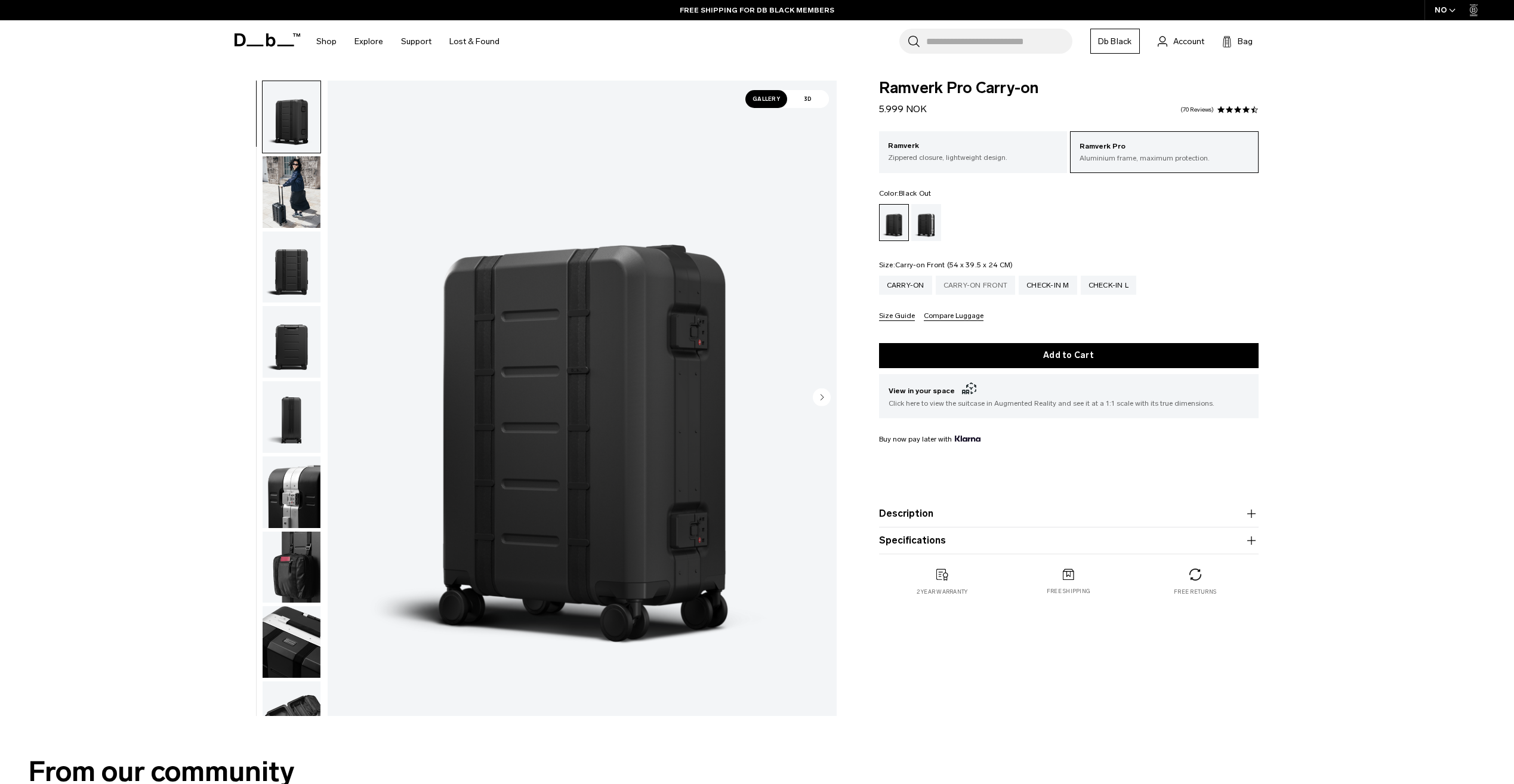
click at [988, 285] on div "Carry-on Front" at bounding box center [976, 285] width 80 height 19
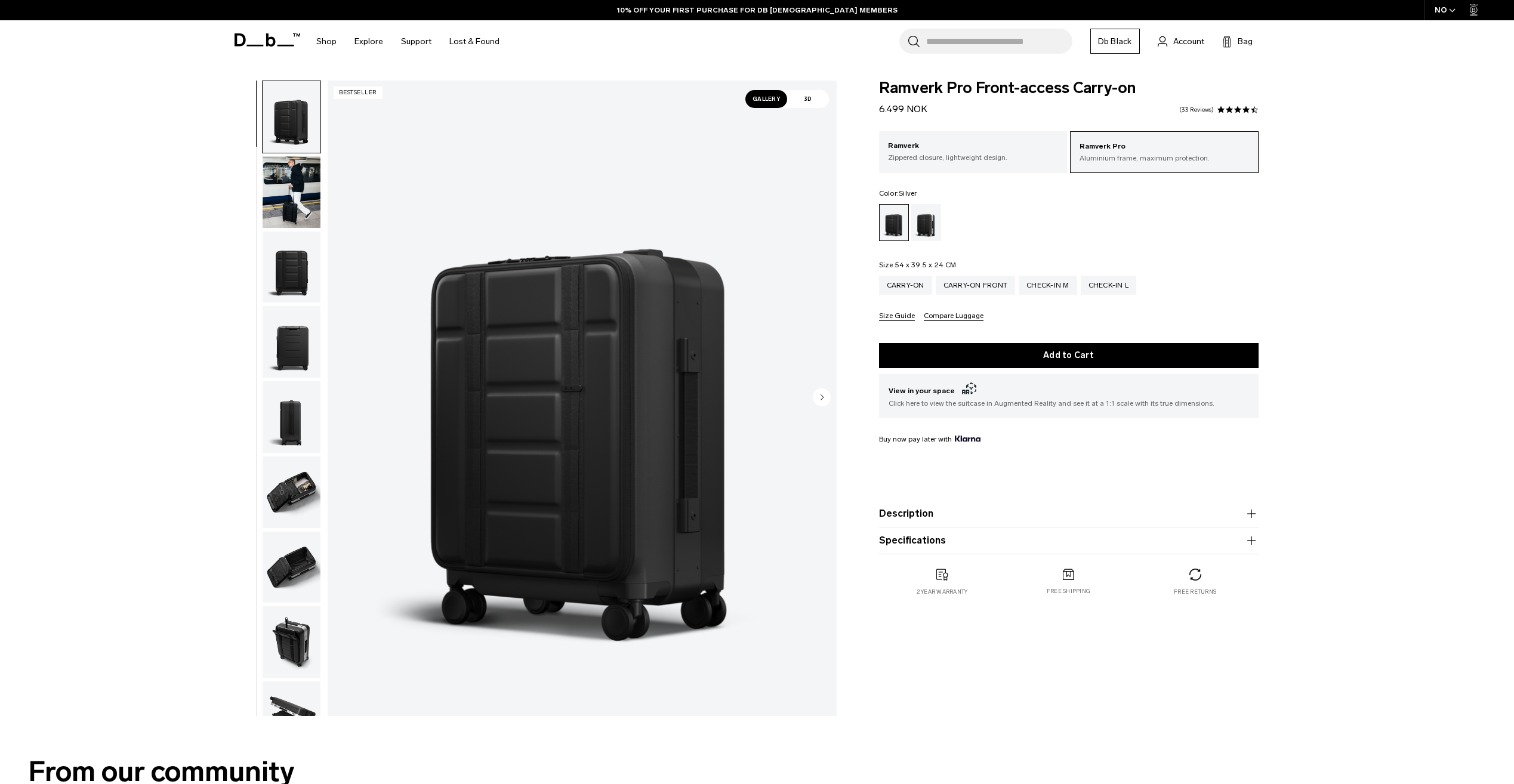
click at [921, 231] on div "Silver" at bounding box center [926, 222] width 30 height 37
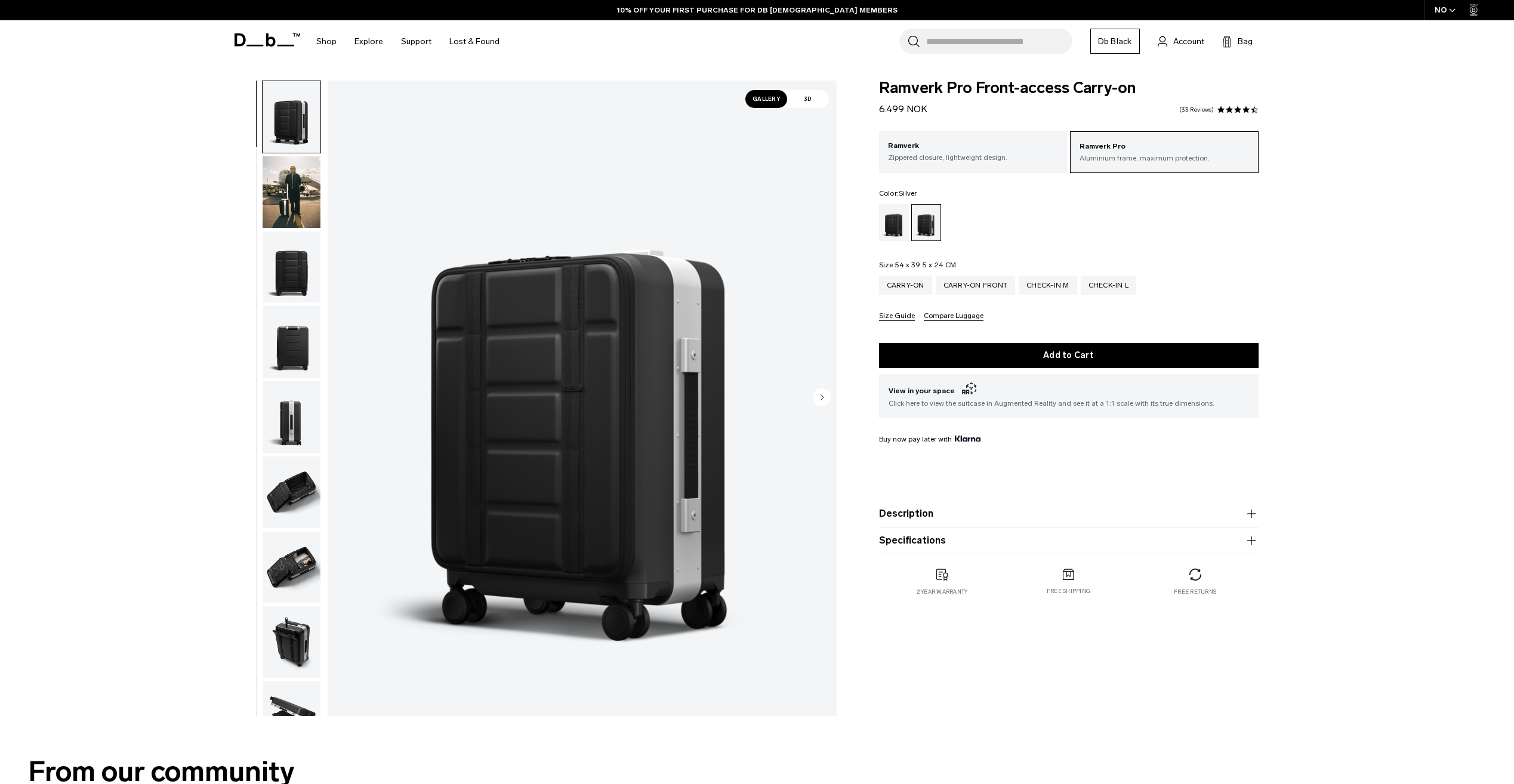
click at [822, 401] on circle "Next slide" at bounding box center [821, 396] width 18 height 18
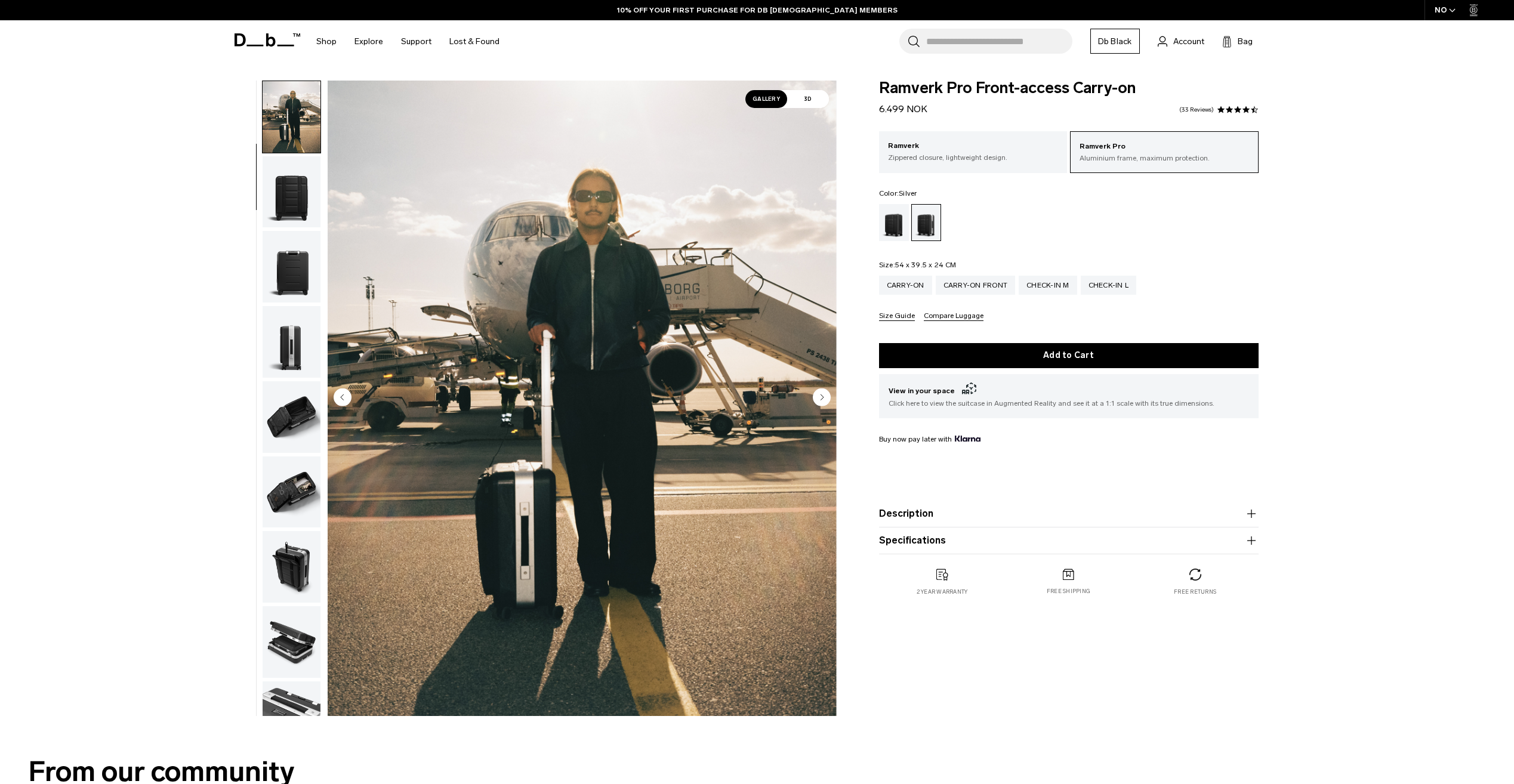
click at [825, 397] on circle "Next slide" at bounding box center [821, 396] width 18 height 18
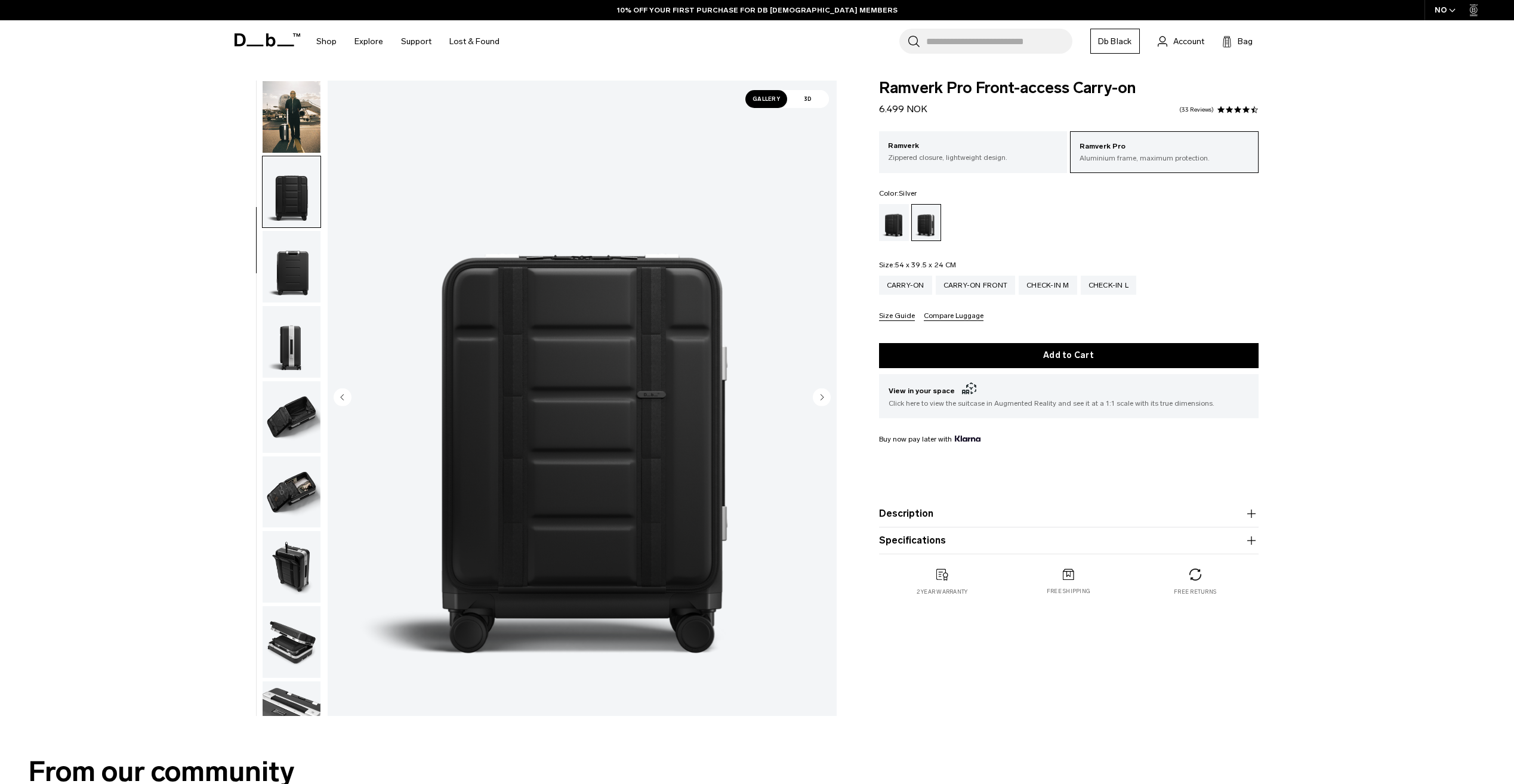
scroll to position [113, 0]
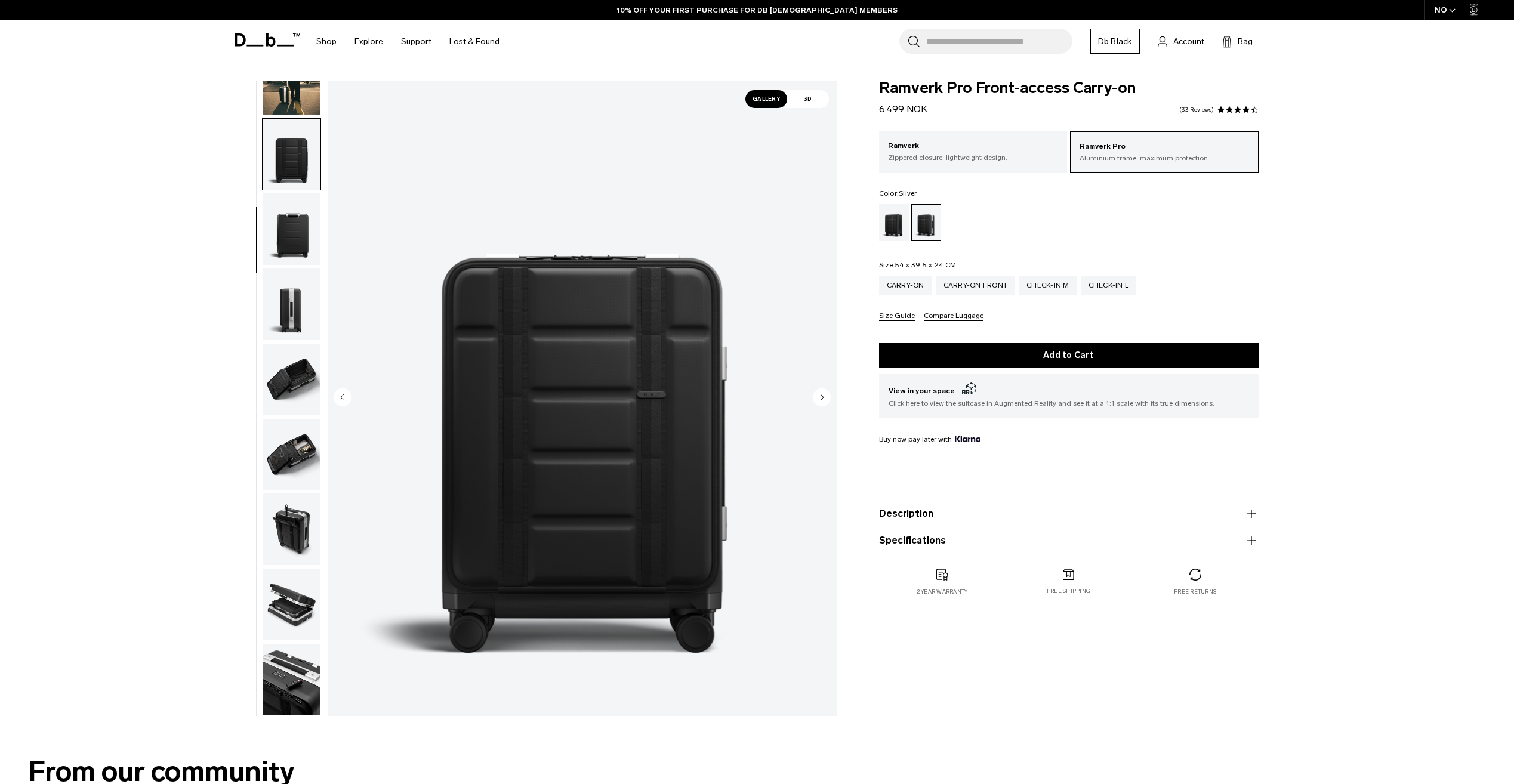
click at [825, 397] on circle "Next slide" at bounding box center [821, 396] width 18 height 18
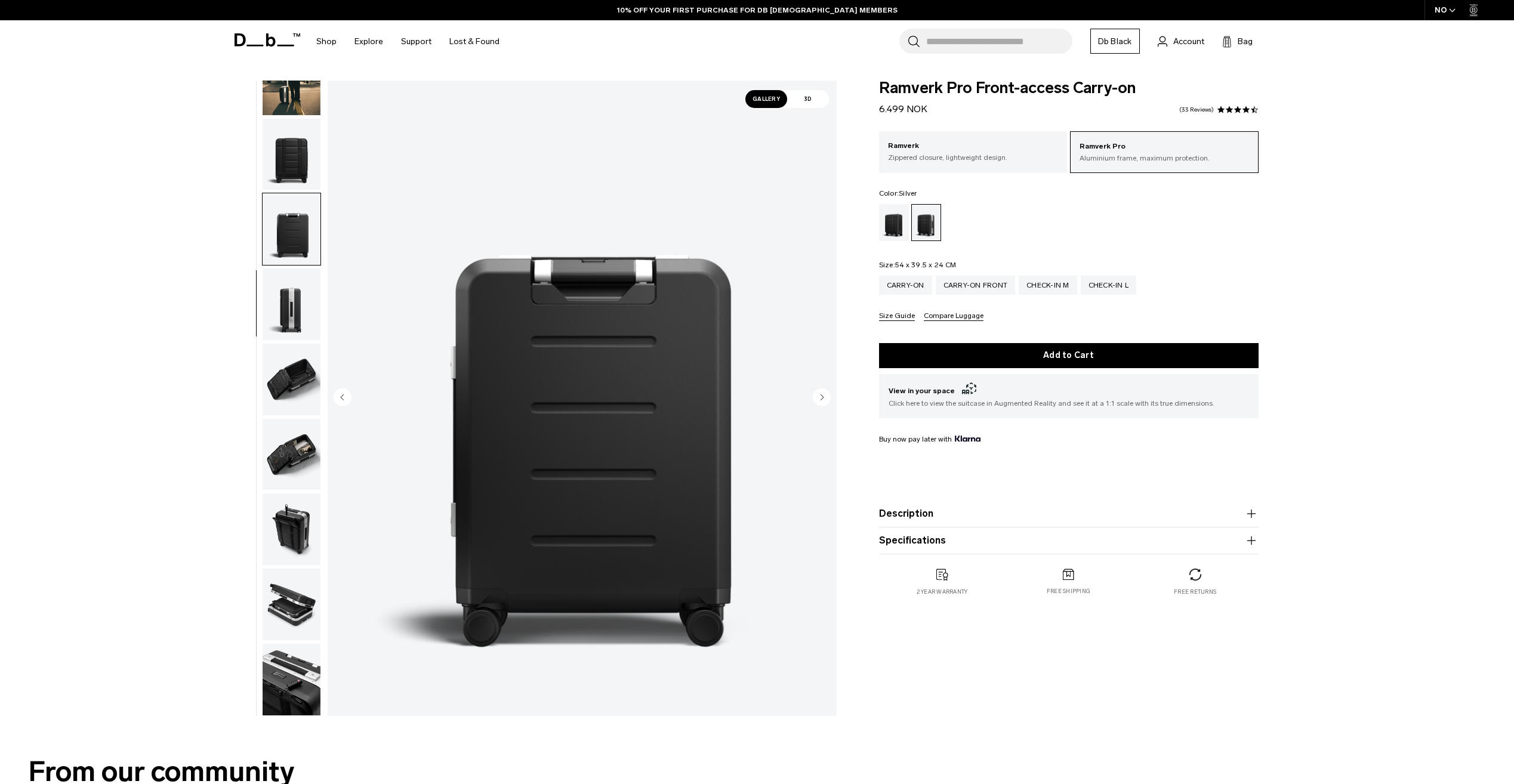
click at [825, 397] on circle "Next slide" at bounding box center [821, 396] width 18 height 18
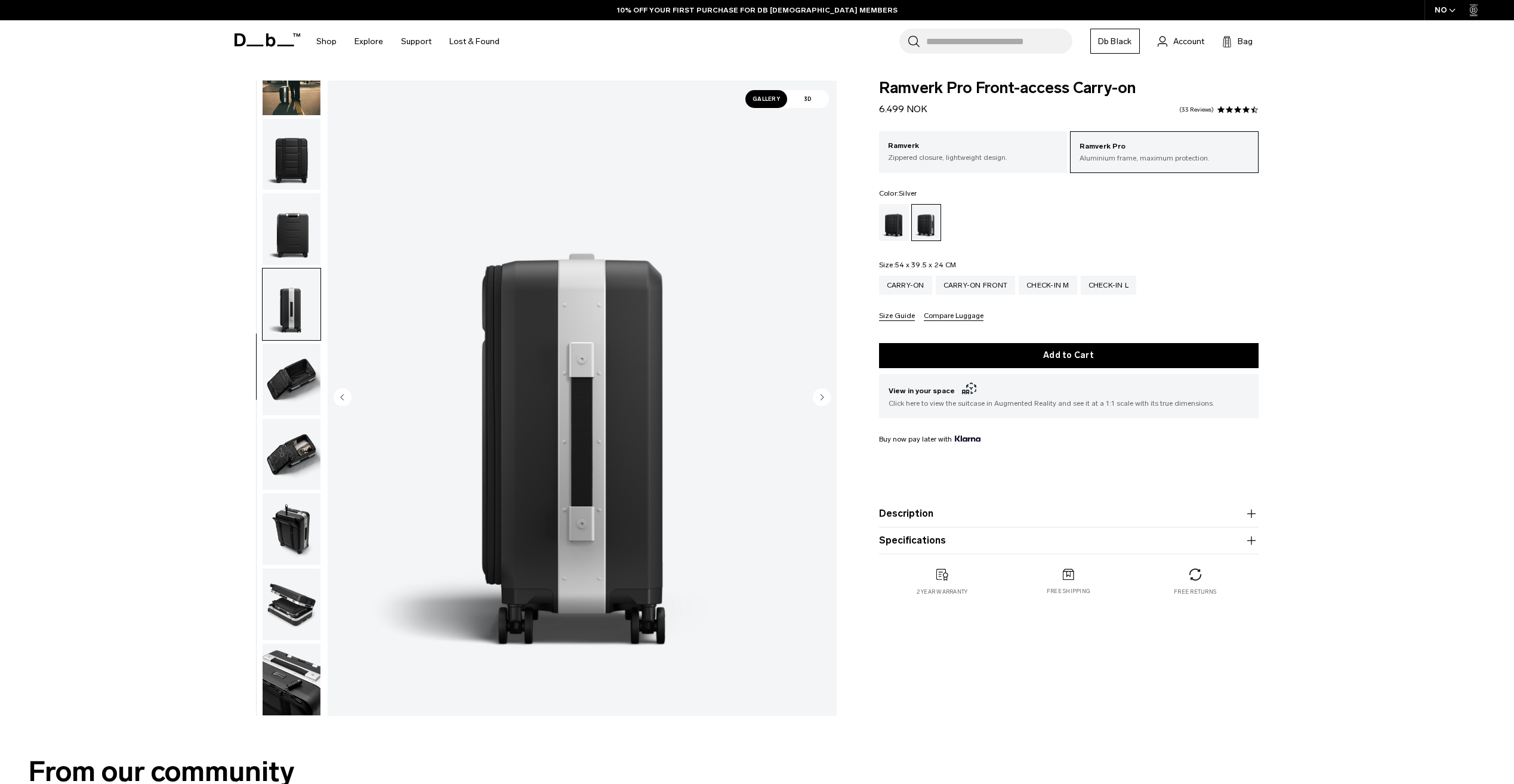
click at [825, 397] on circle "Next slide" at bounding box center [821, 396] width 18 height 18
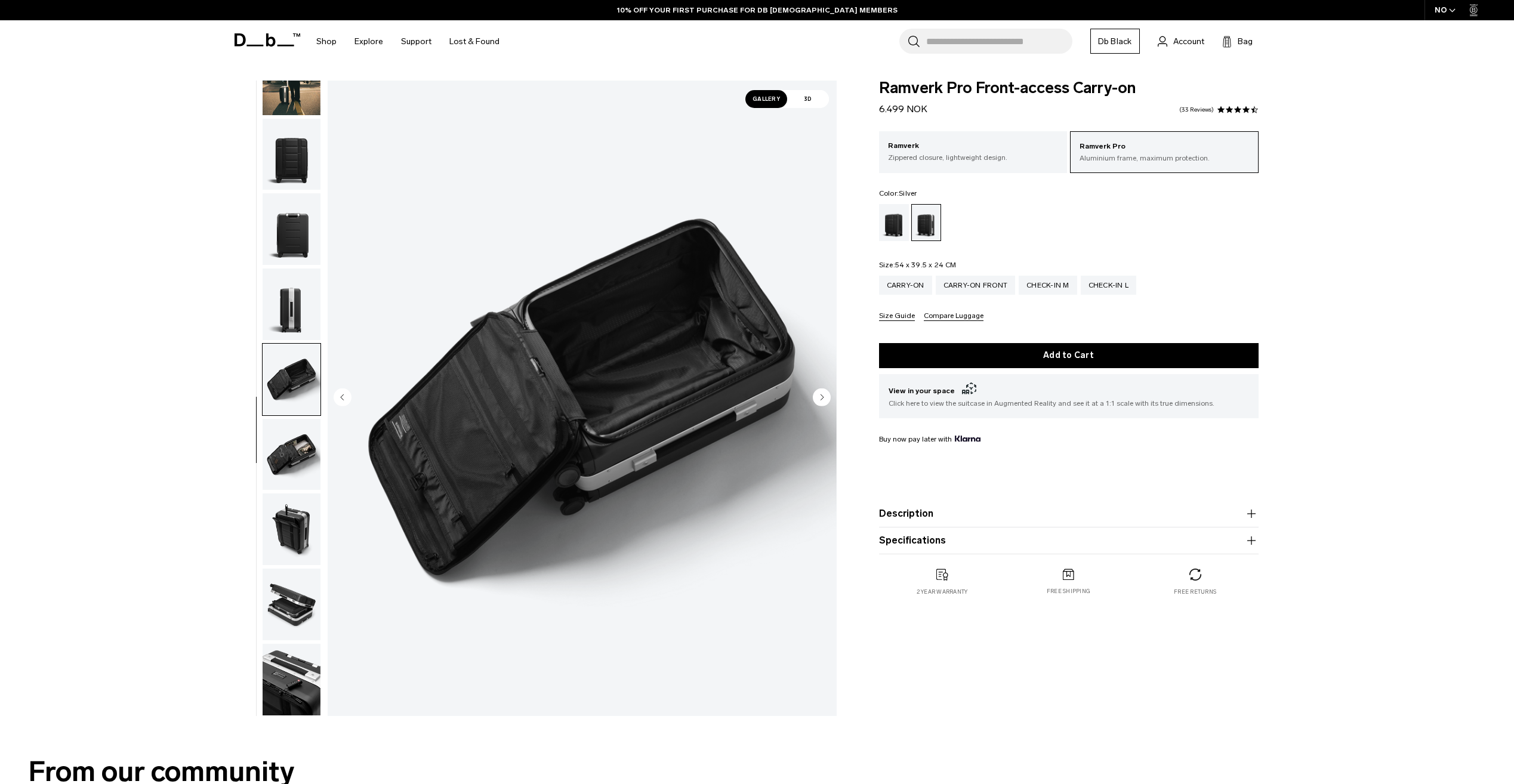
click at [825, 397] on circle "Next slide" at bounding box center [821, 396] width 18 height 18
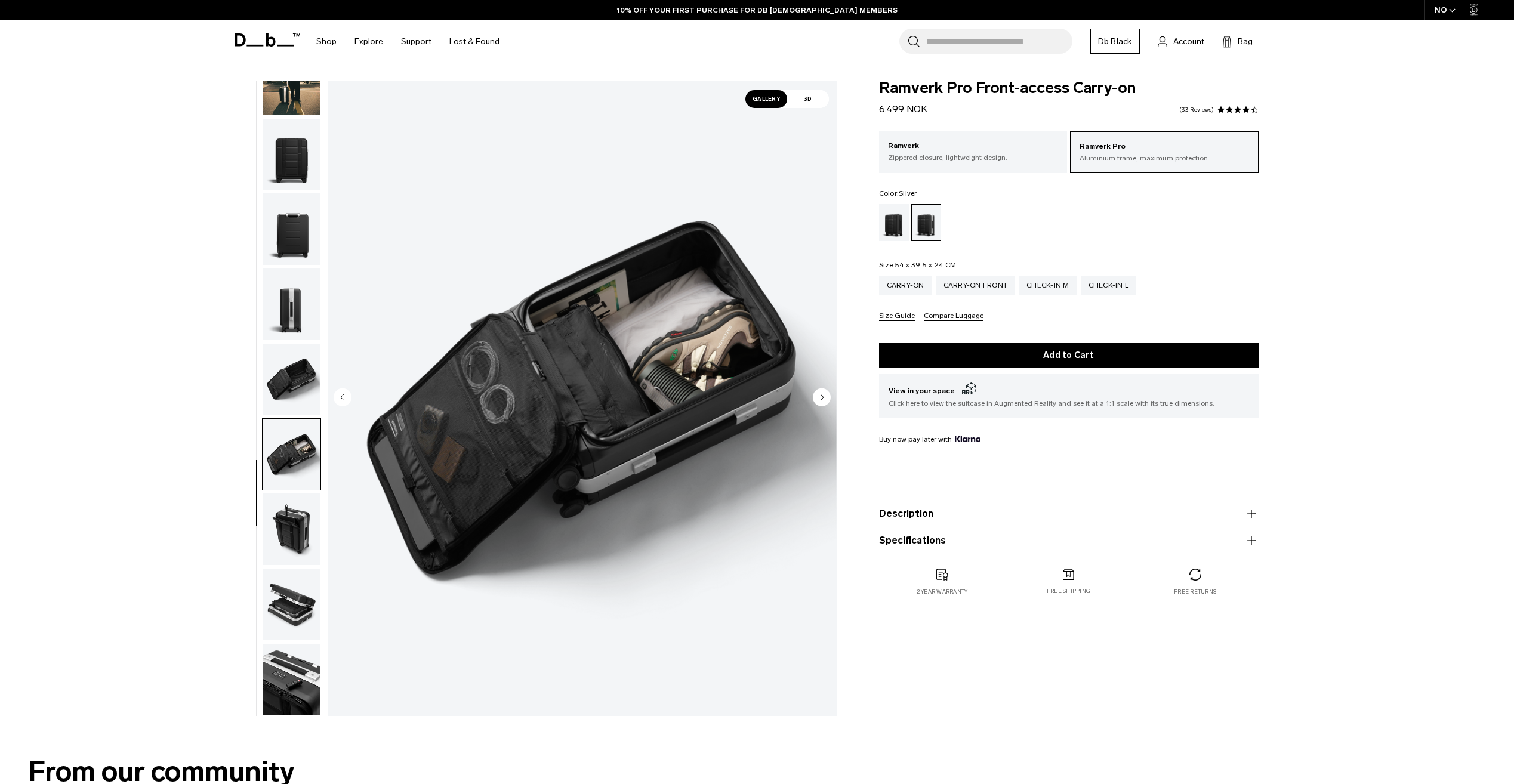
click at [825, 397] on circle "Next slide" at bounding box center [821, 396] width 18 height 18
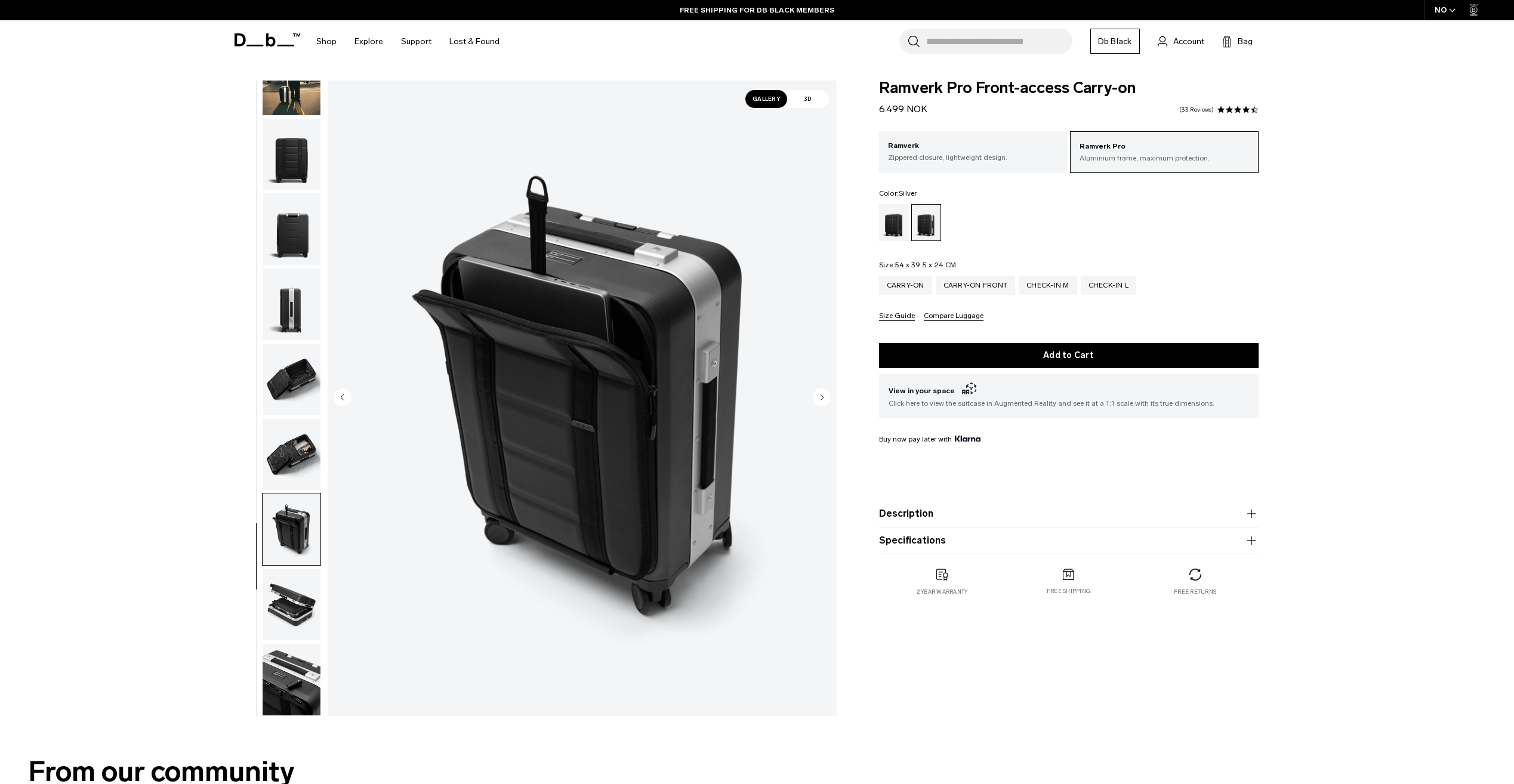
click at [336, 391] on circle "Previous slide" at bounding box center [342, 396] width 18 height 18
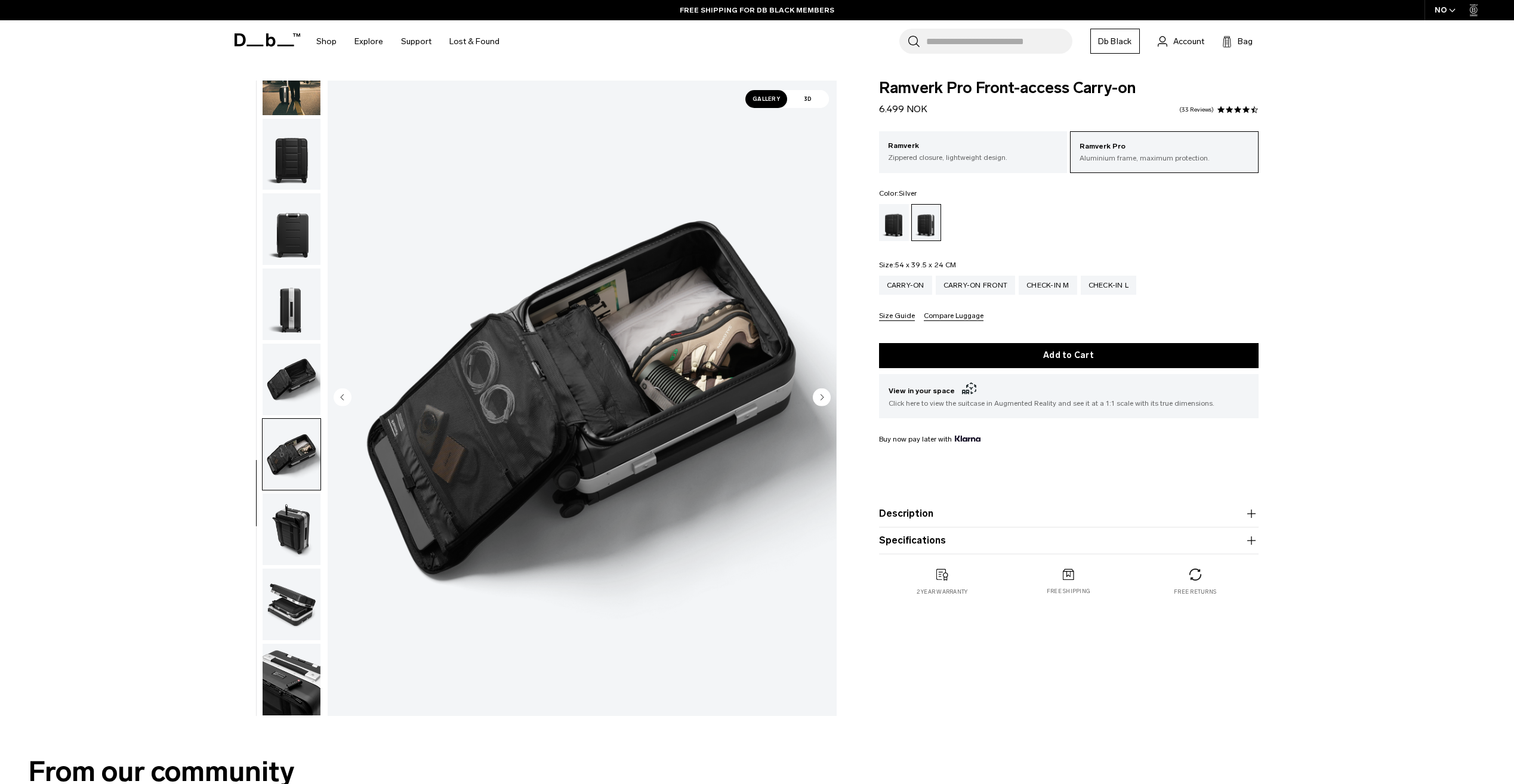
click at [1270, 217] on div "Ramverk Pro Front-access Carry-on 6.499 NOK 4.4 star rating 33 Reviews Ramverk …" at bounding box center [1069, 350] width 451 height 539
